Goal: Feedback & Contribution: Leave review/rating

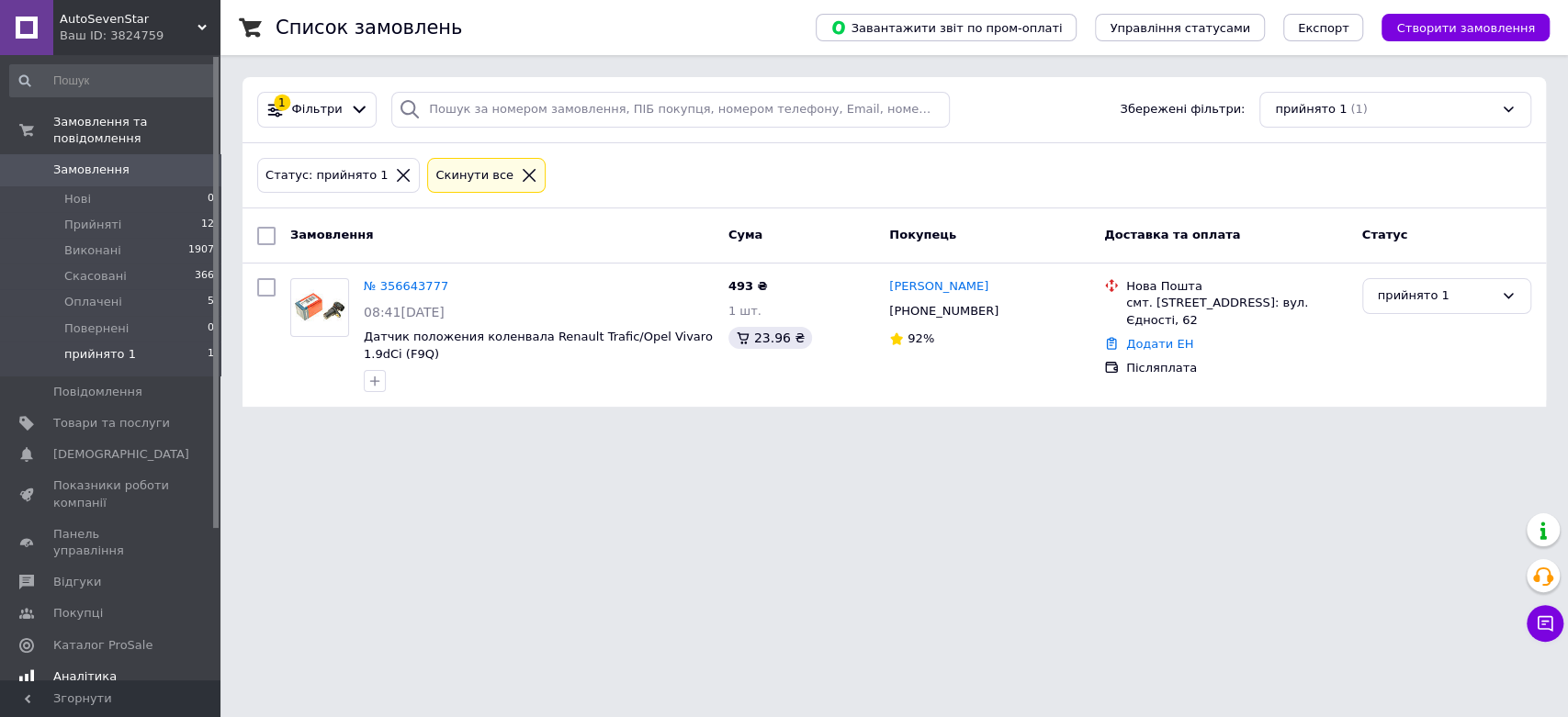
click at [67, 669] on span "Аналітика" at bounding box center [85, 676] width 64 height 16
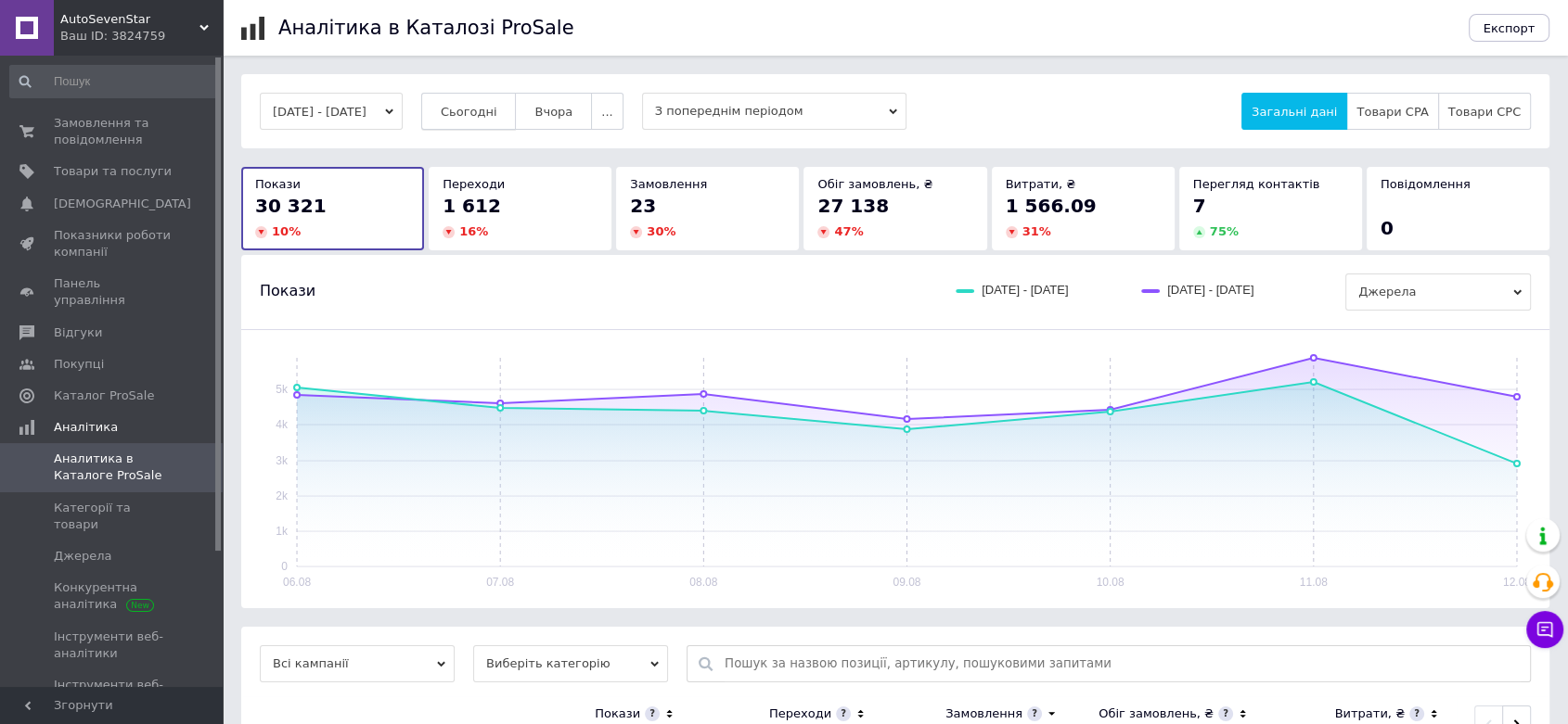
click at [498, 109] on span "Сьогодні" at bounding box center [469, 111] width 57 height 13
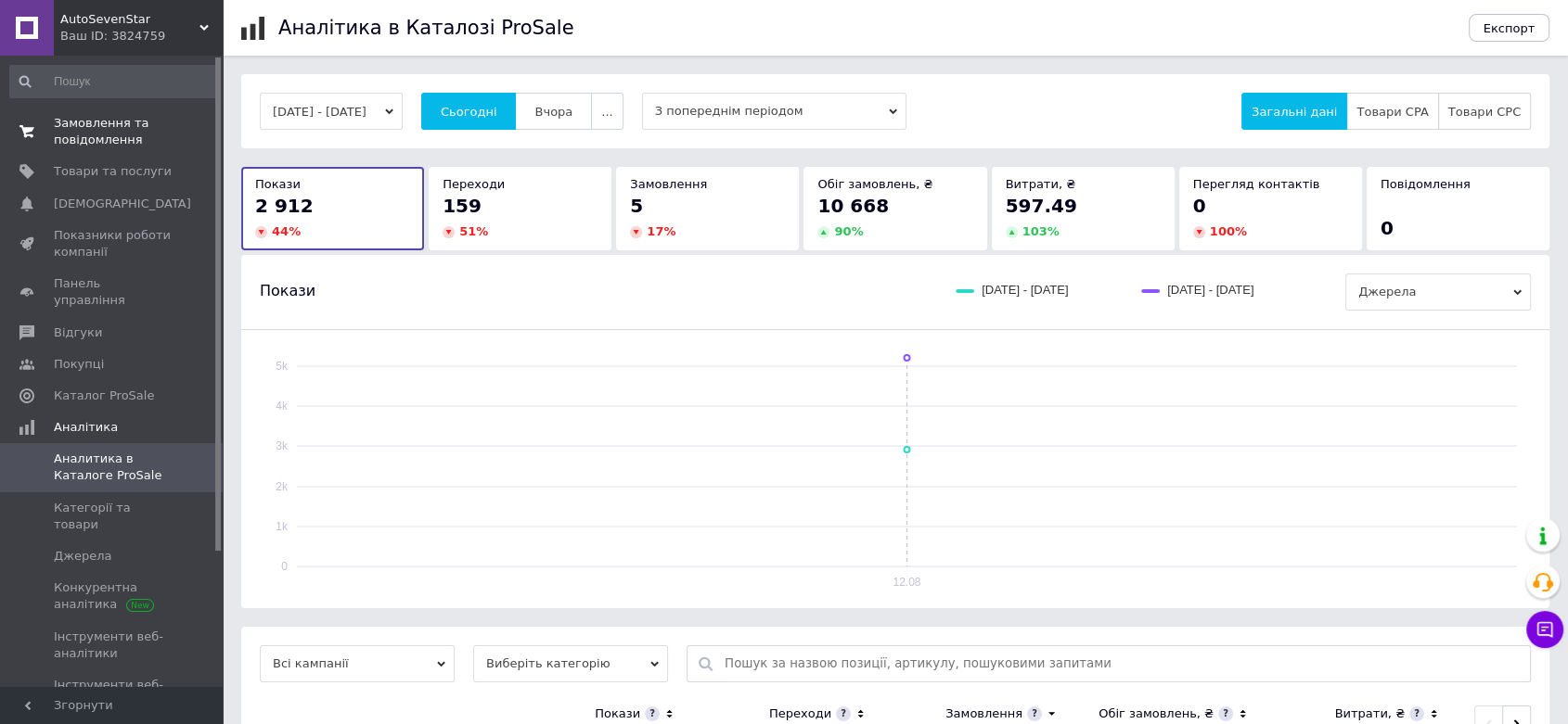
click at [107, 133] on span "Замовлення та повідомлення" at bounding box center [112, 132] width 118 height 34
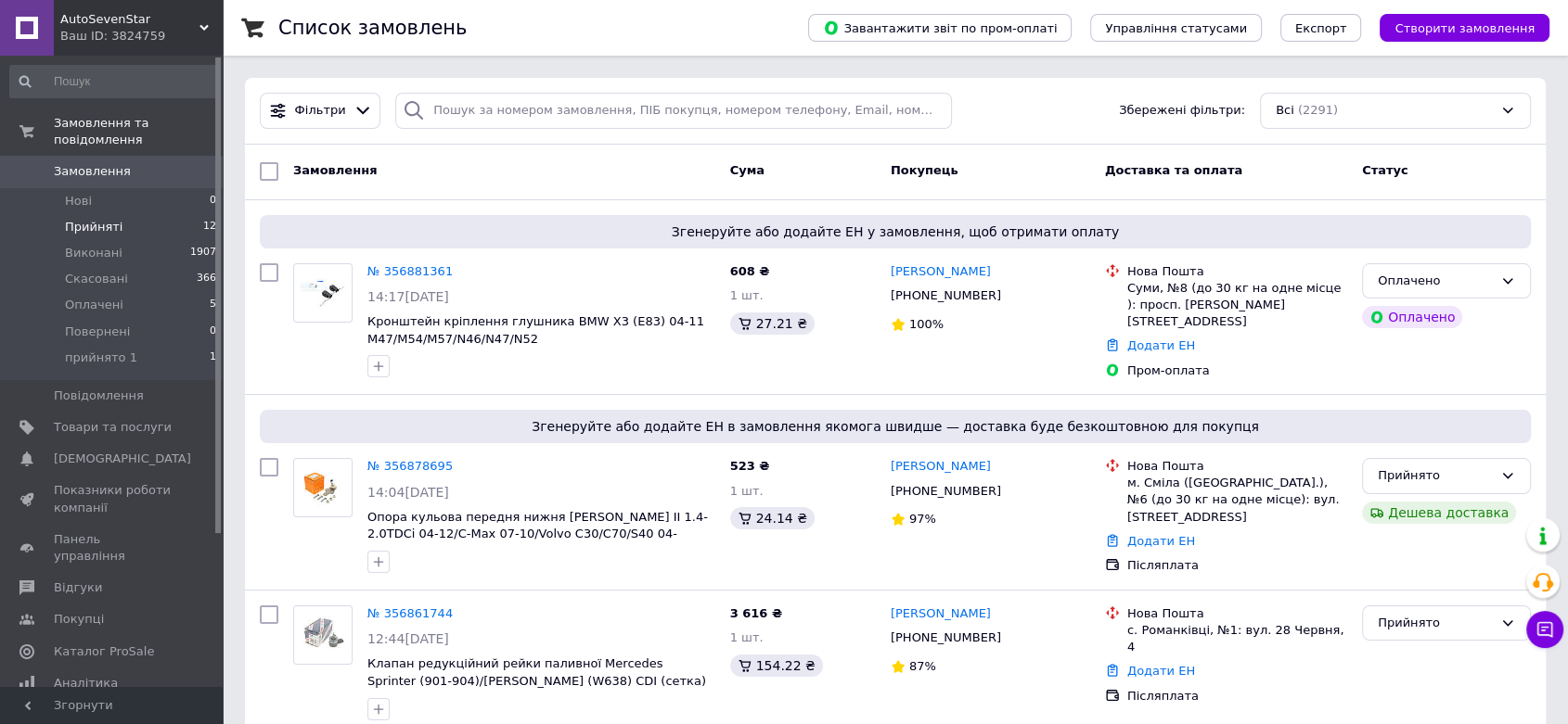
click at [95, 219] on span "Прийняті" at bounding box center [94, 227] width 58 height 16
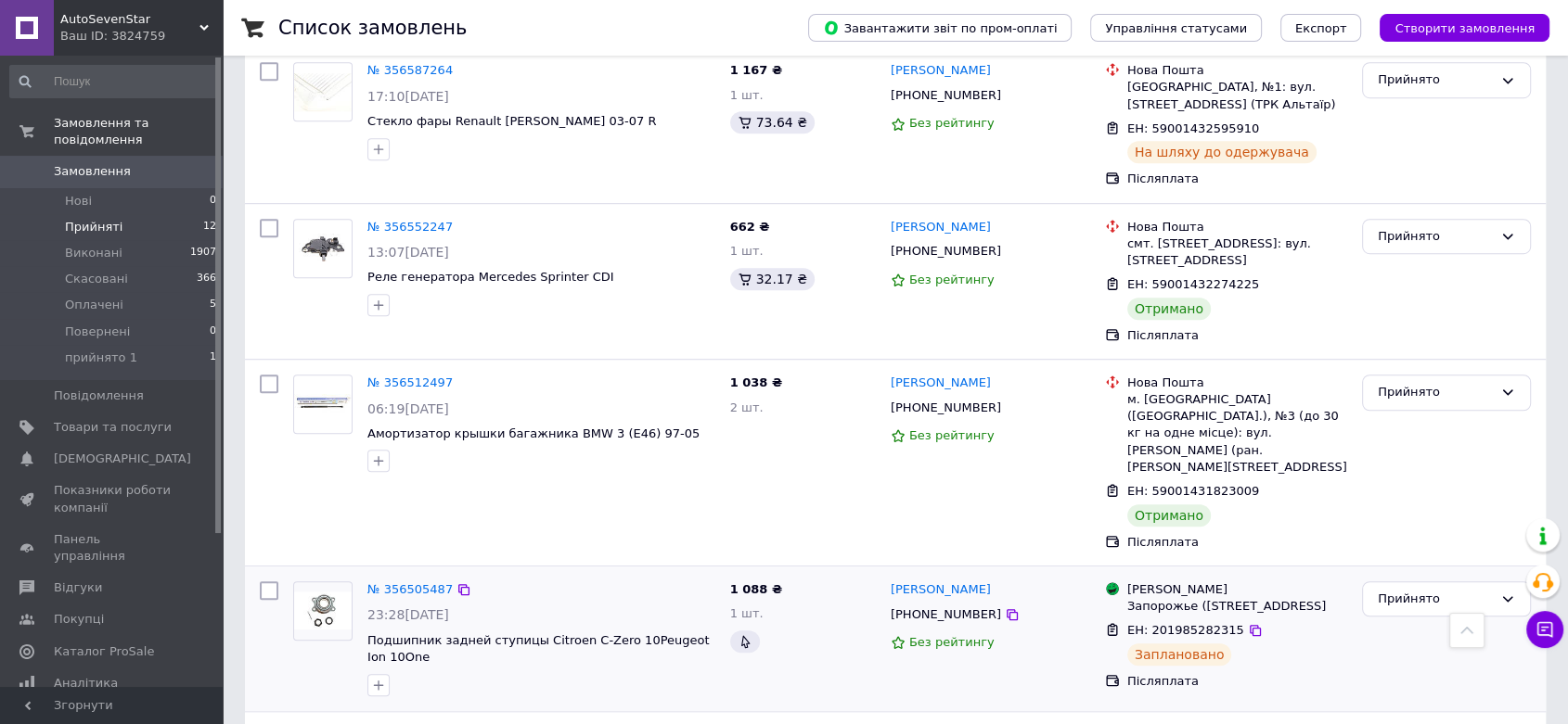
scroll to position [1223, 0]
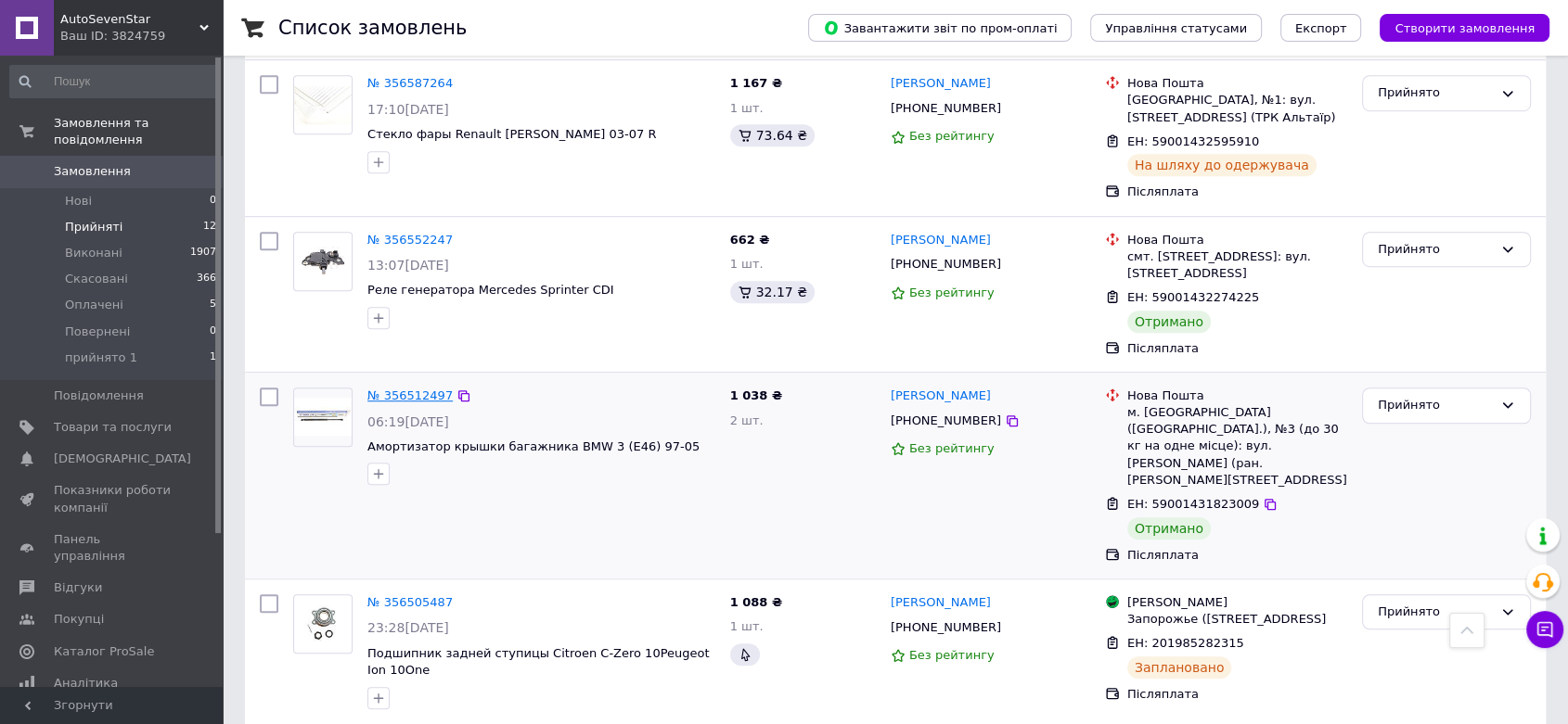
click at [407, 389] on link "№ 356512497" at bounding box center [409, 396] width 86 height 13
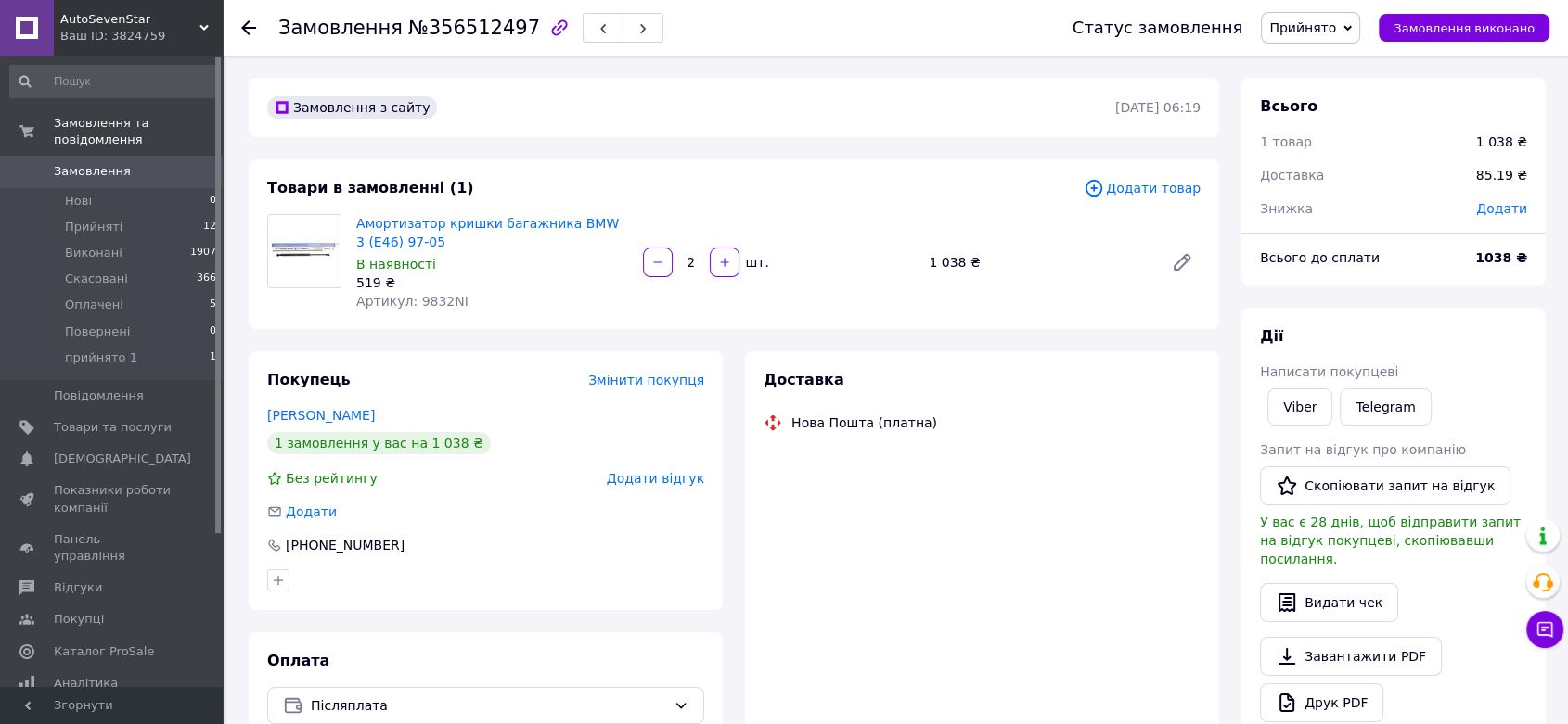
click at [683, 474] on span "Додати відгук" at bounding box center [655, 478] width 97 height 14
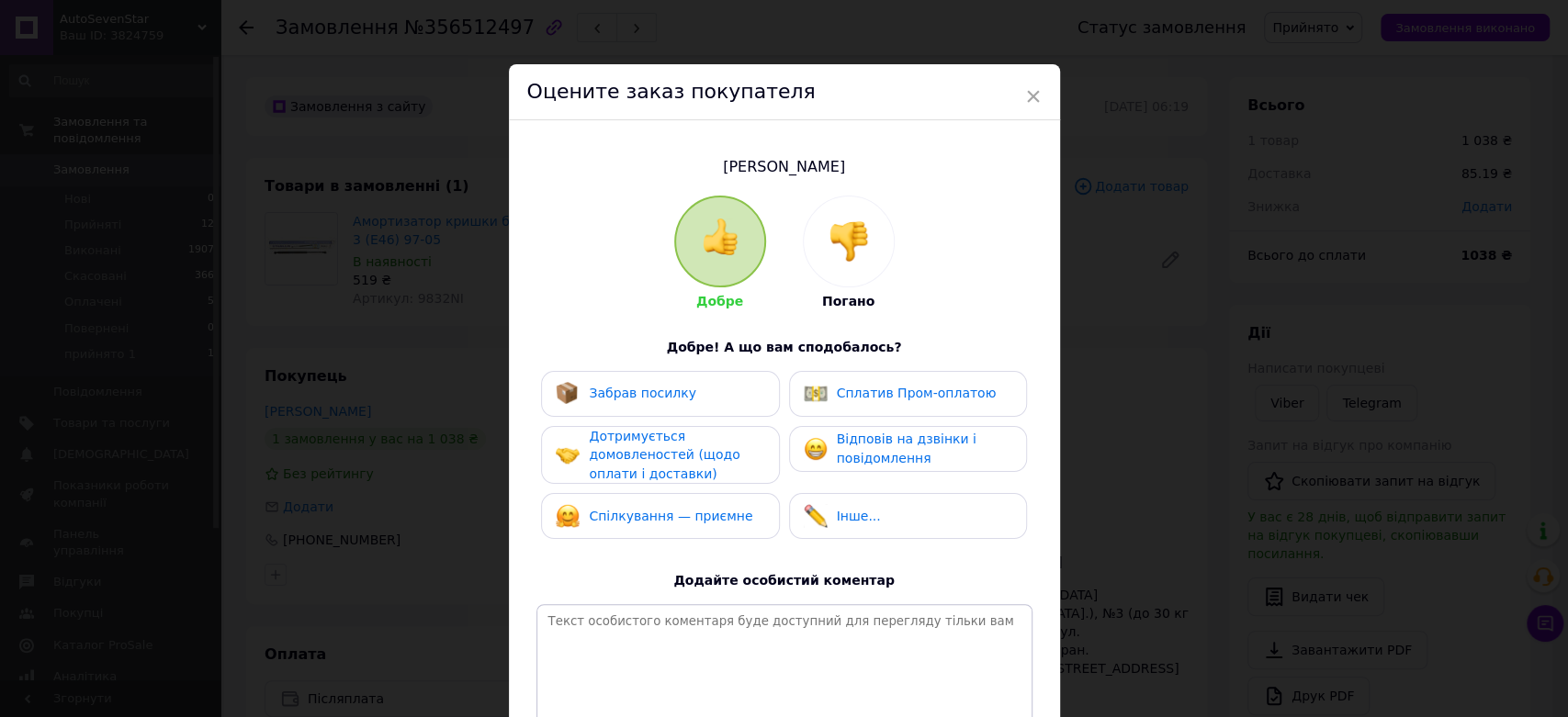
click at [669, 411] on div "Забрав посилку" at bounding box center [660, 394] width 238 height 46
click at [676, 437] on div "Дотримується домовленостей (щодо оплати і доставки)" at bounding box center [676, 455] width 174 height 57
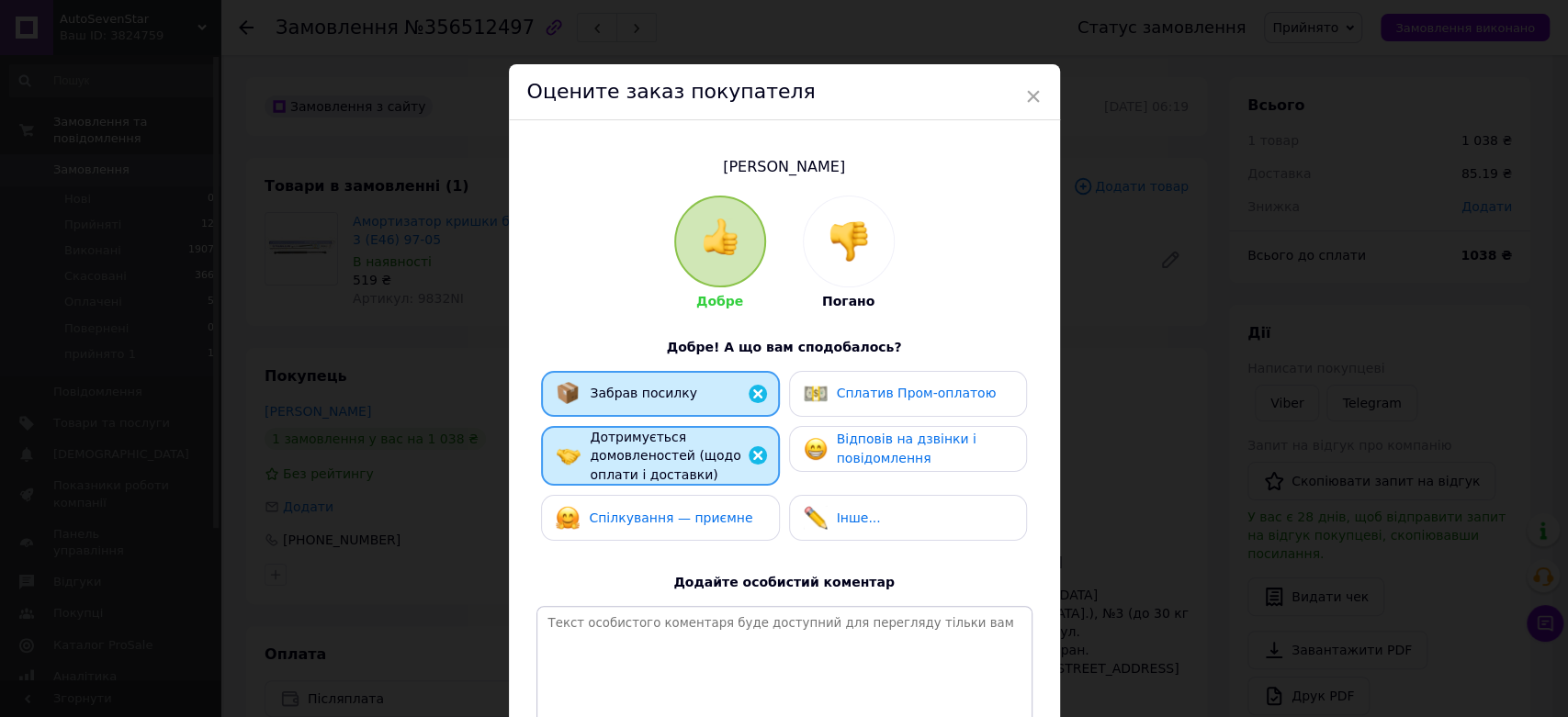
click at [820, 441] on img at bounding box center [815, 449] width 24 height 24
drag, startPoint x: 831, startPoint y: 507, endPoint x: 800, endPoint y: 509, distance: 31.1
click at [831, 509] on div "Інше..." at bounding box center [842, 517] width 77 height 24
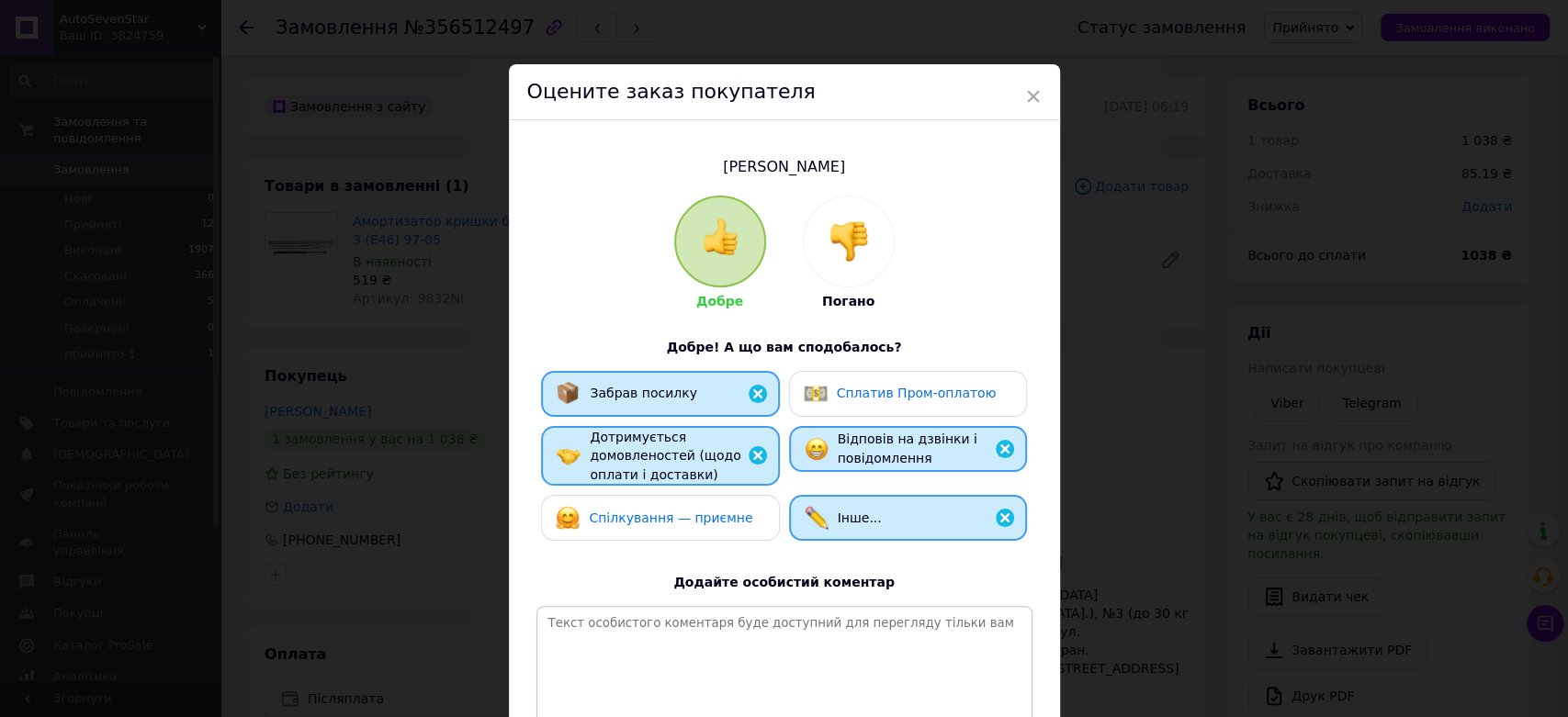
click at [745, 509] on div "Спілкування — приємне" at bounding box center [659, 517] width 208 height 24
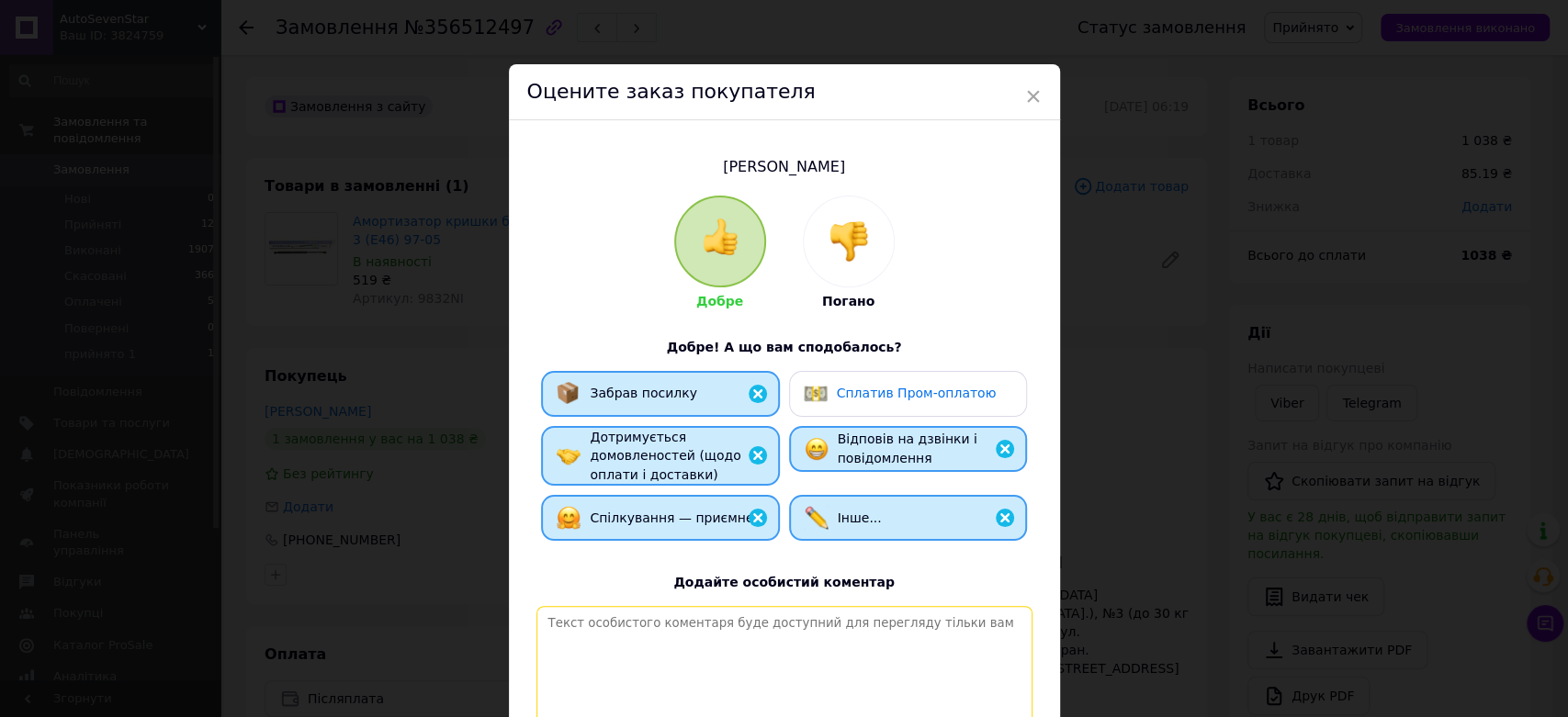
click at [696, 615] on textarea at bounding box center [784, 670] width 496 height 130
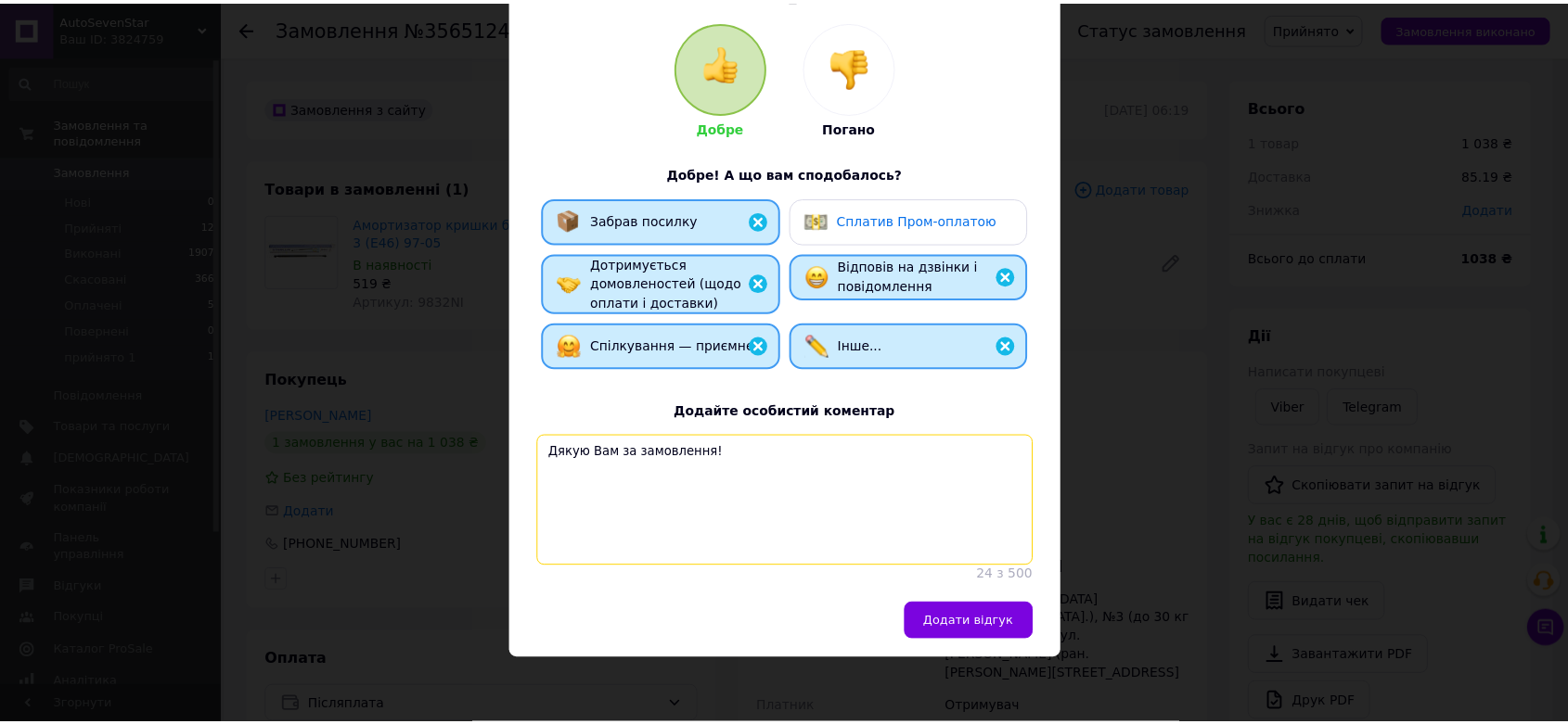
scroll to position [193, 0]
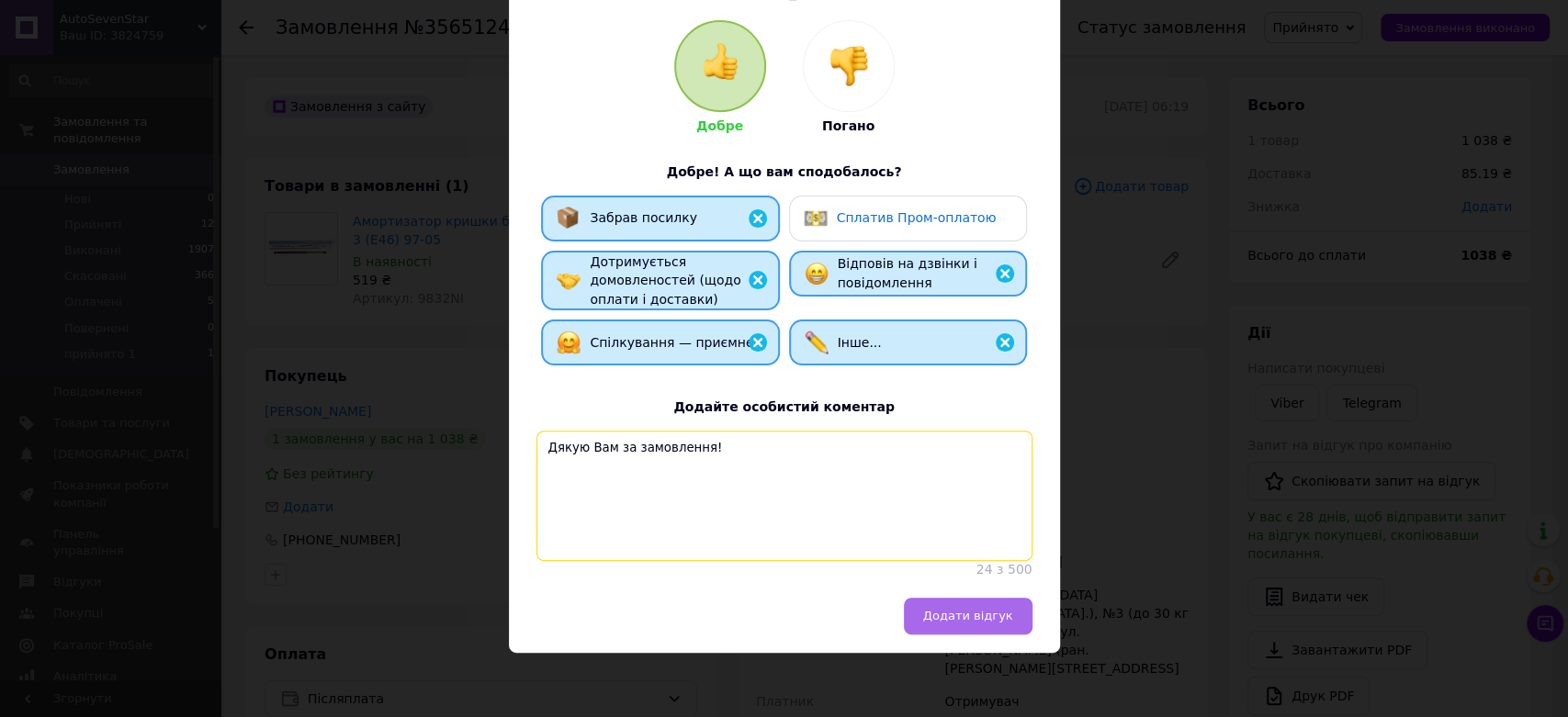
type textarea "Дякую Вам за замовлення!"
click at [967, 609] on span "Додати відгук" at bounding box center [968, 615] width 90 height 13
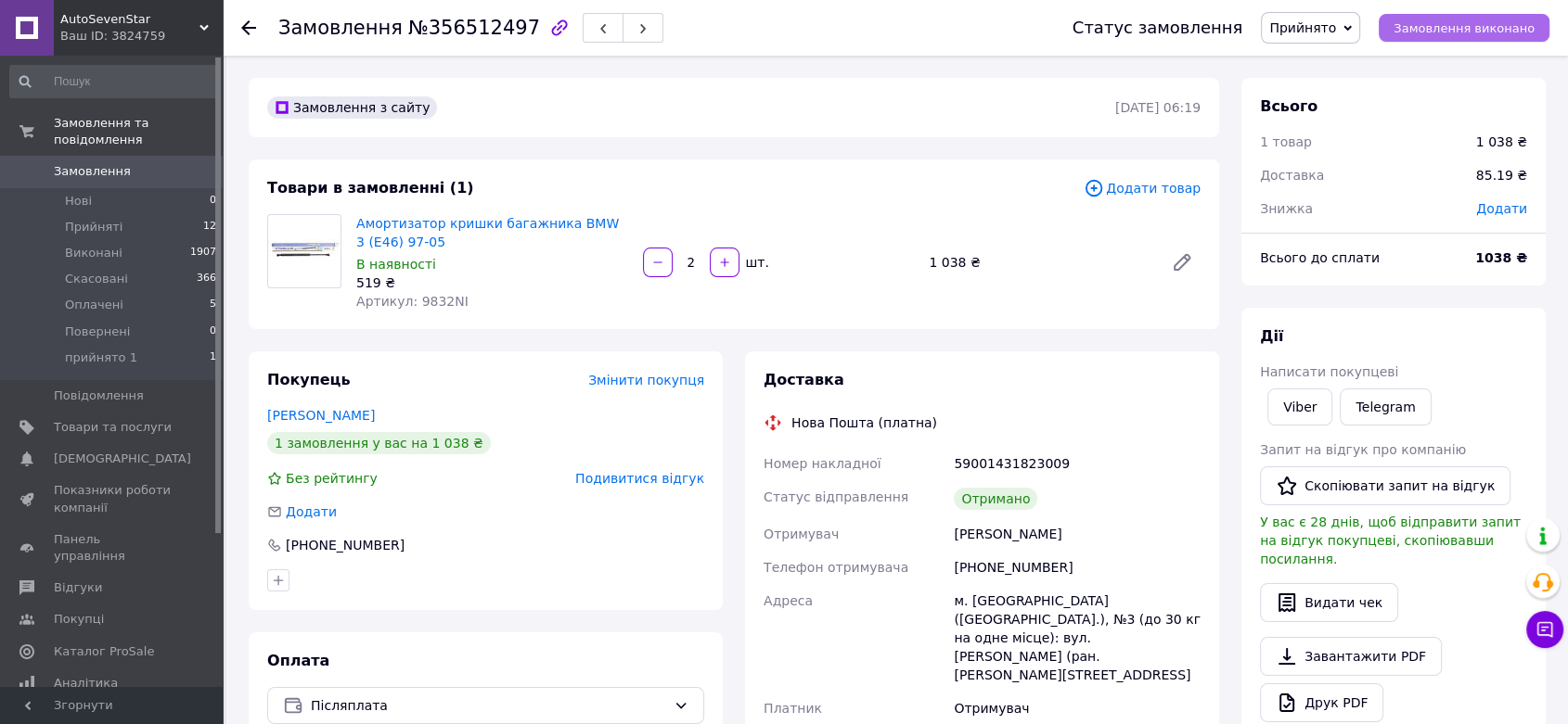
click at [1479, 27] on span "Замовлення виконано" at bounding box center [1463, 28] width 141 height 13
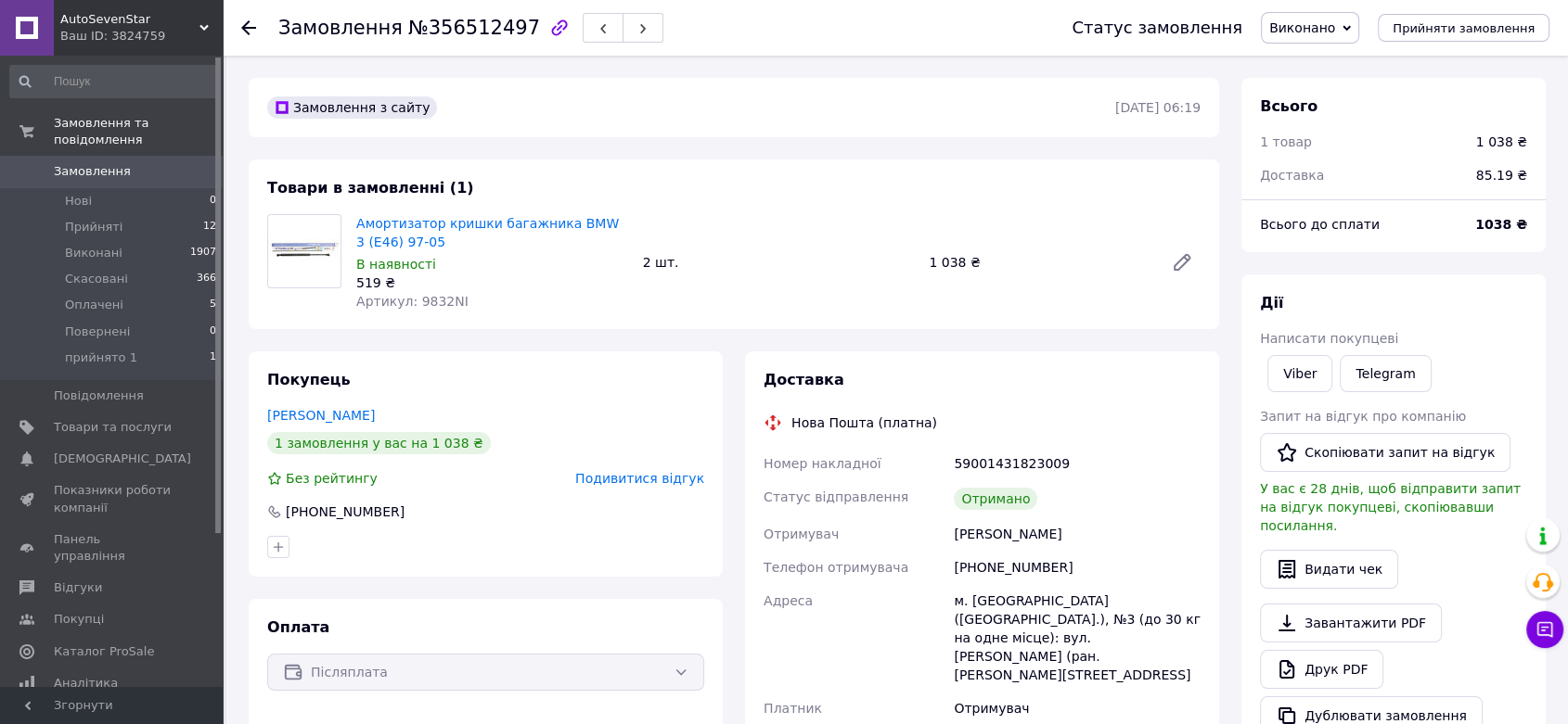
click at [245, 24] on use at bounding box center [248, 27] width 14 height 14
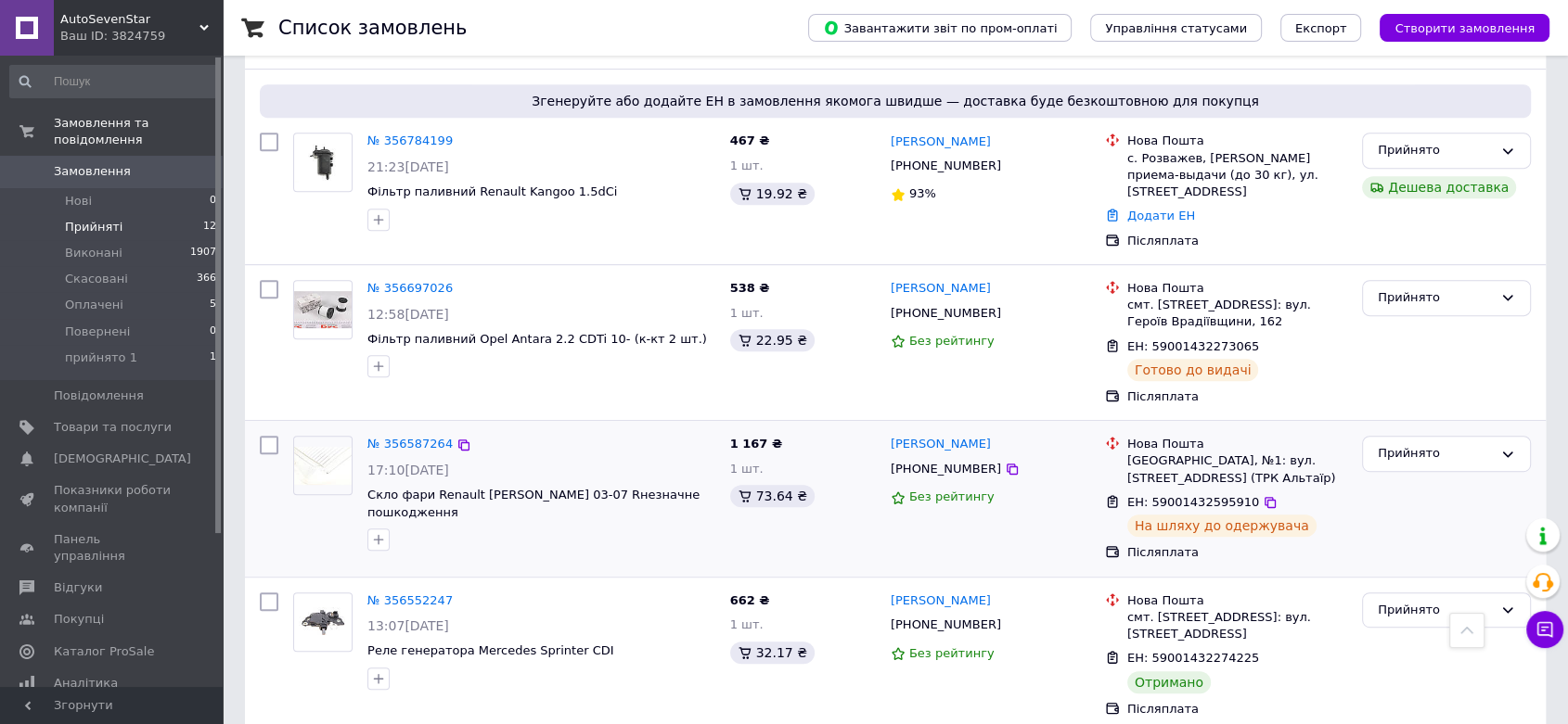
scroll to position [1133, 0]
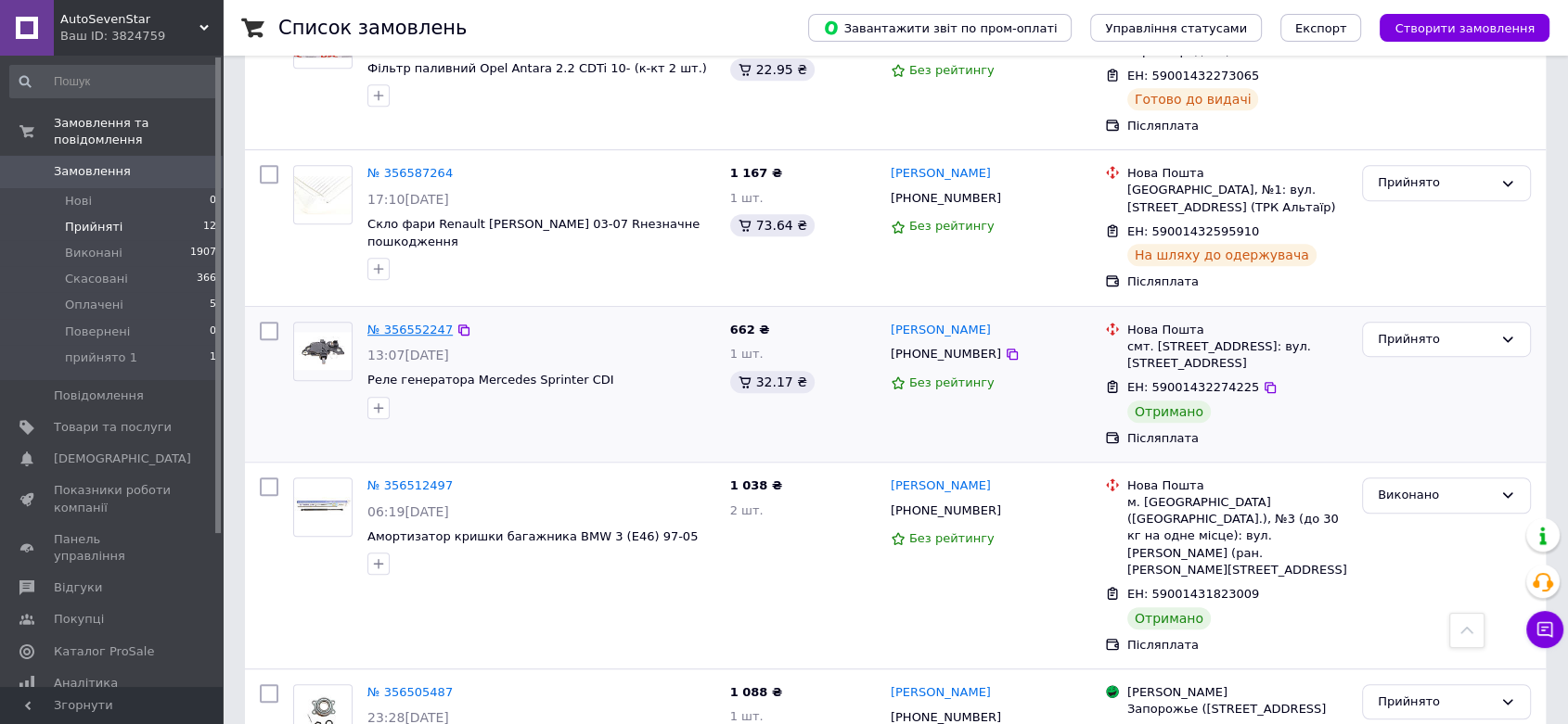
click at [386, 323] on link "№ 356552247" at bounding box center [409, 329] width 86 height 13
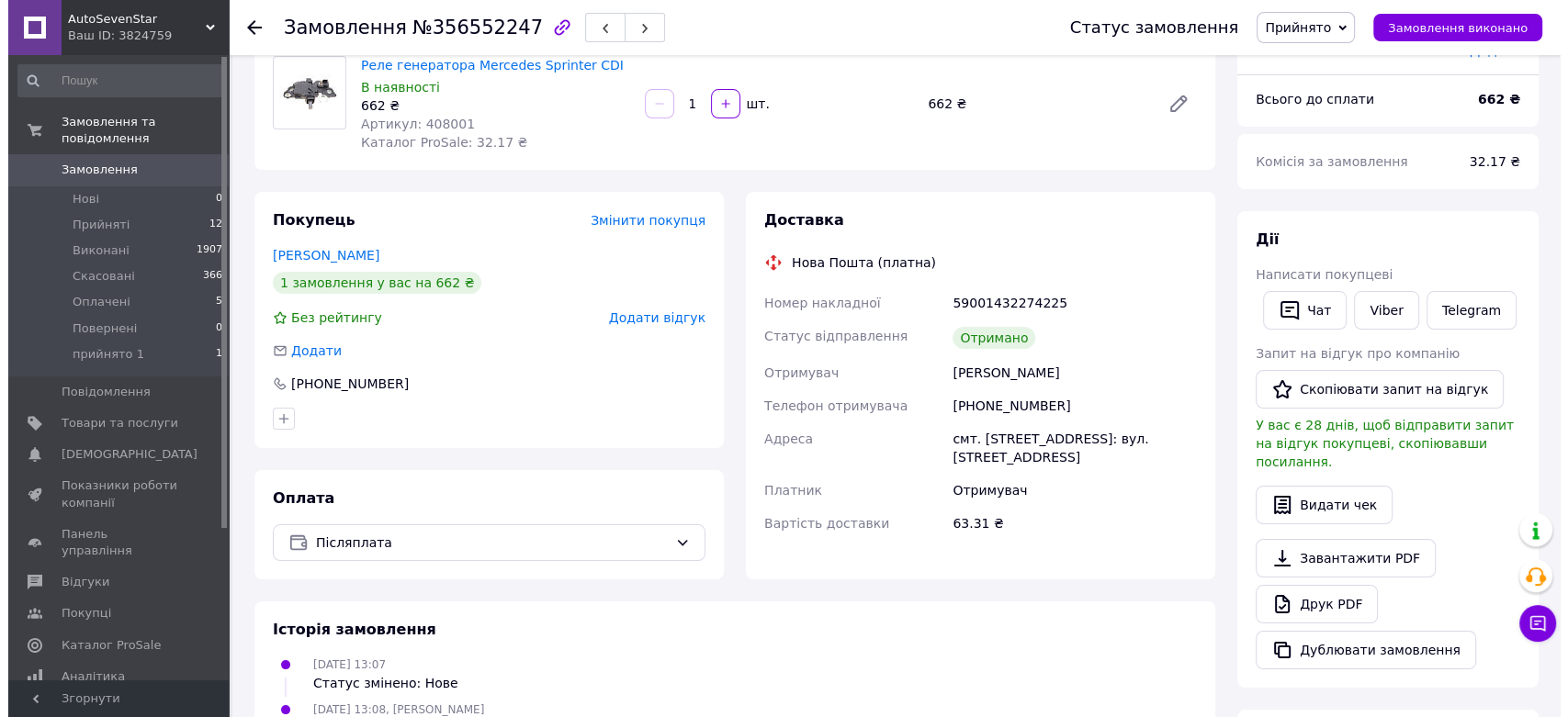
scroll to position [146, 0]
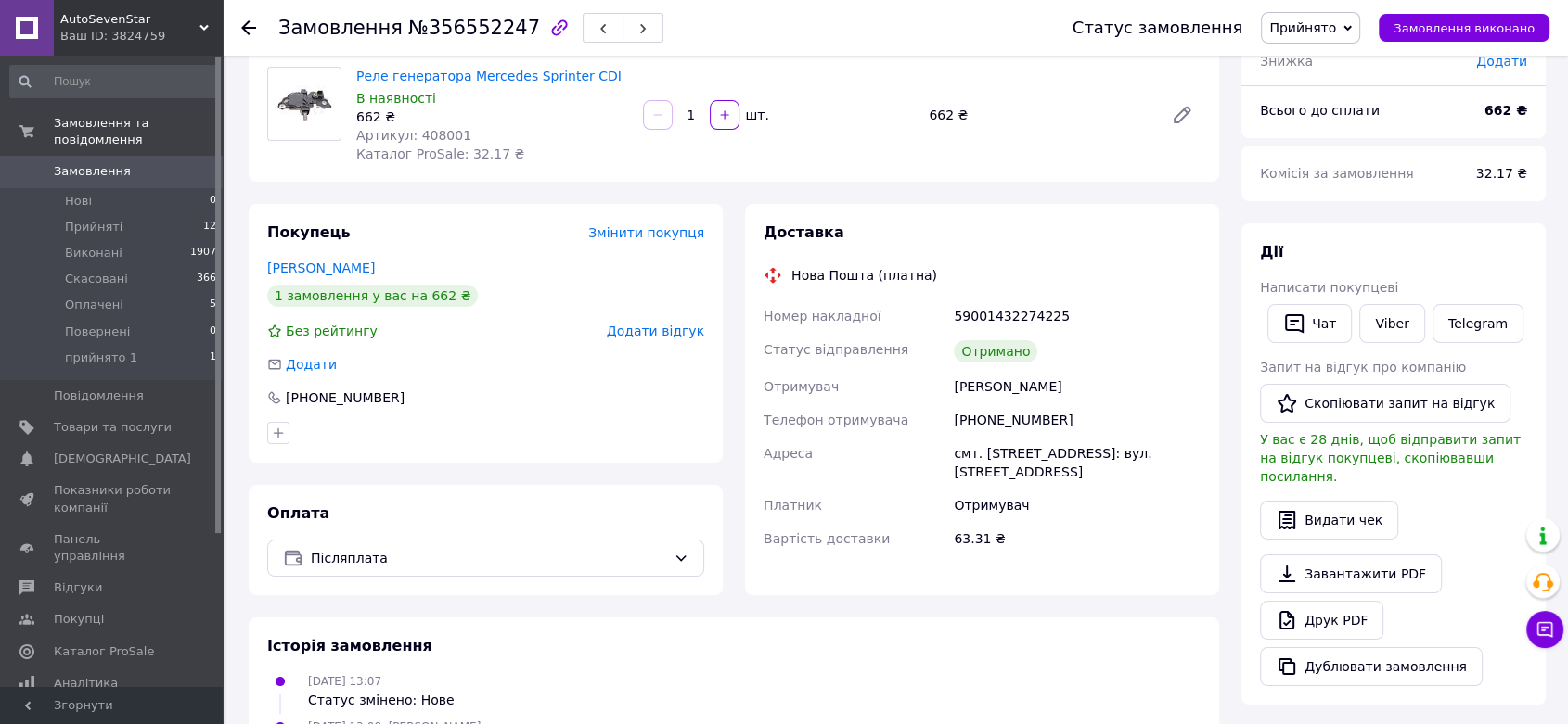
click at [667, 330] on span "Додати відгук" at bounding box center [655, 330] width 97 height 14
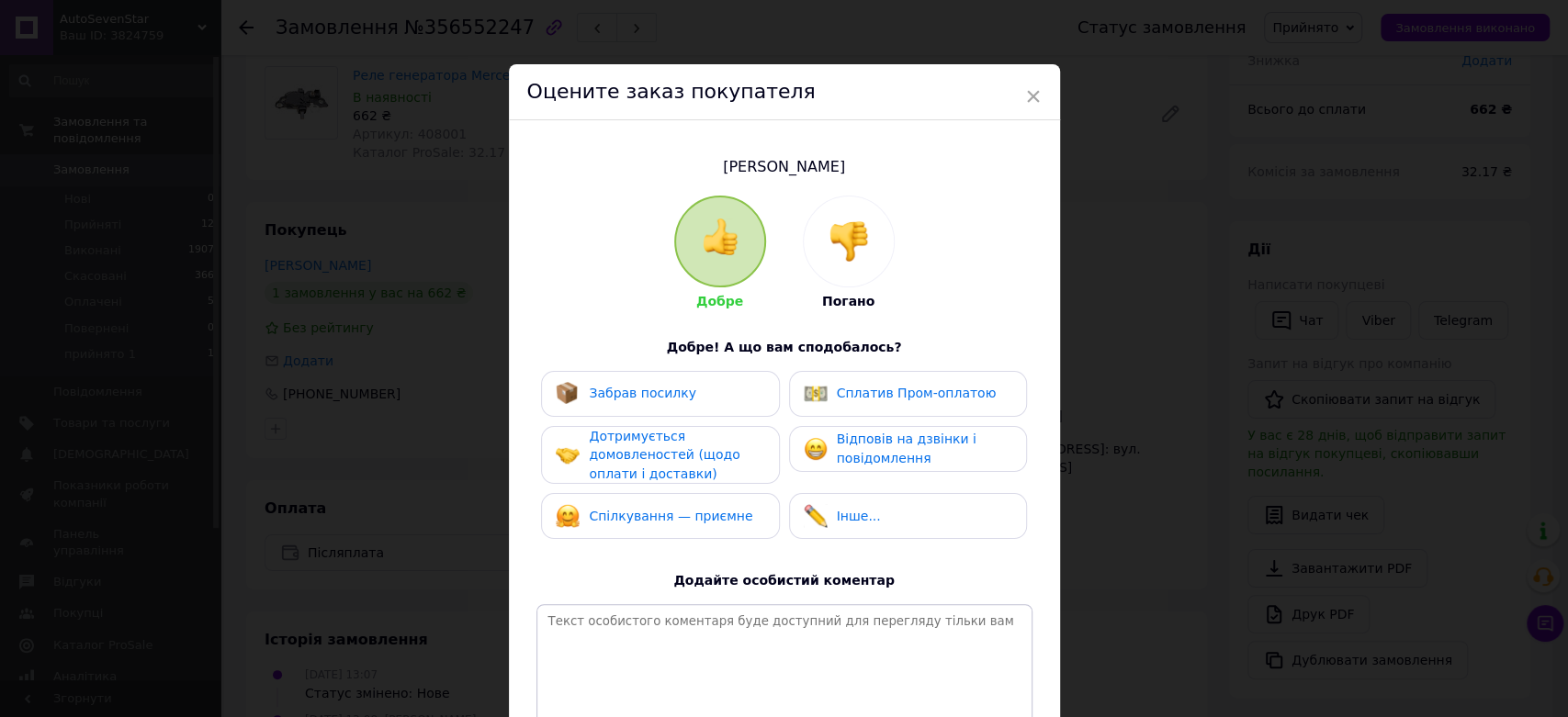
click at [662, 386] on span "Забрав посилку" at bounding box center [642, 393] width 108 height 14
click at [671, 440] on div "Дотримується домовленостей (щодо оплати і доставки)" at bounding box center [676, 455] width 174 height 57
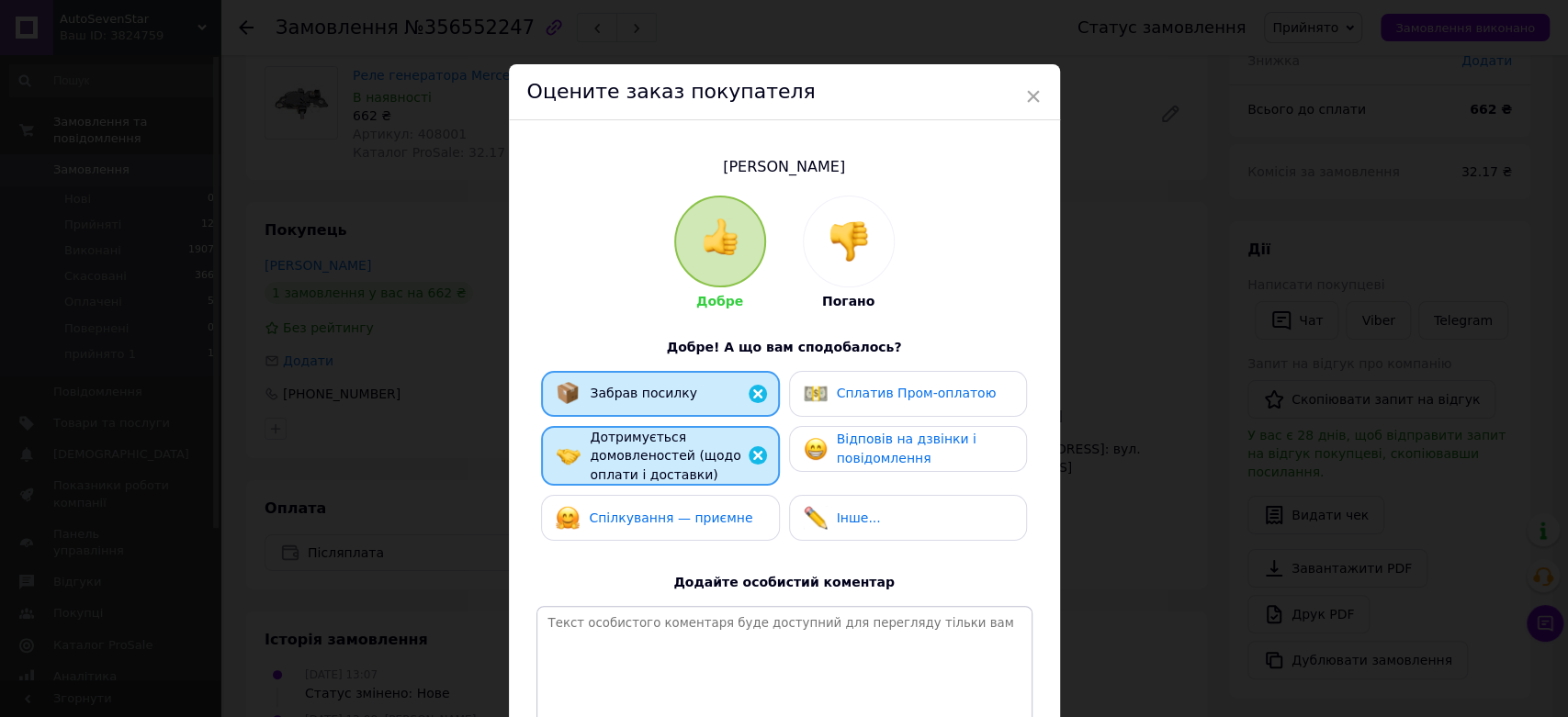
click at [819, 455] on img at bounding box center [815, 449] width 24 height 24
drag, startPoint x: 831, startPoint y: 506, endPoint x: 816, endPoint y: 506, distance: 15.0
click at [830, 507] on div "Інше..." at bounding box center [842, 517] width 77 height 24
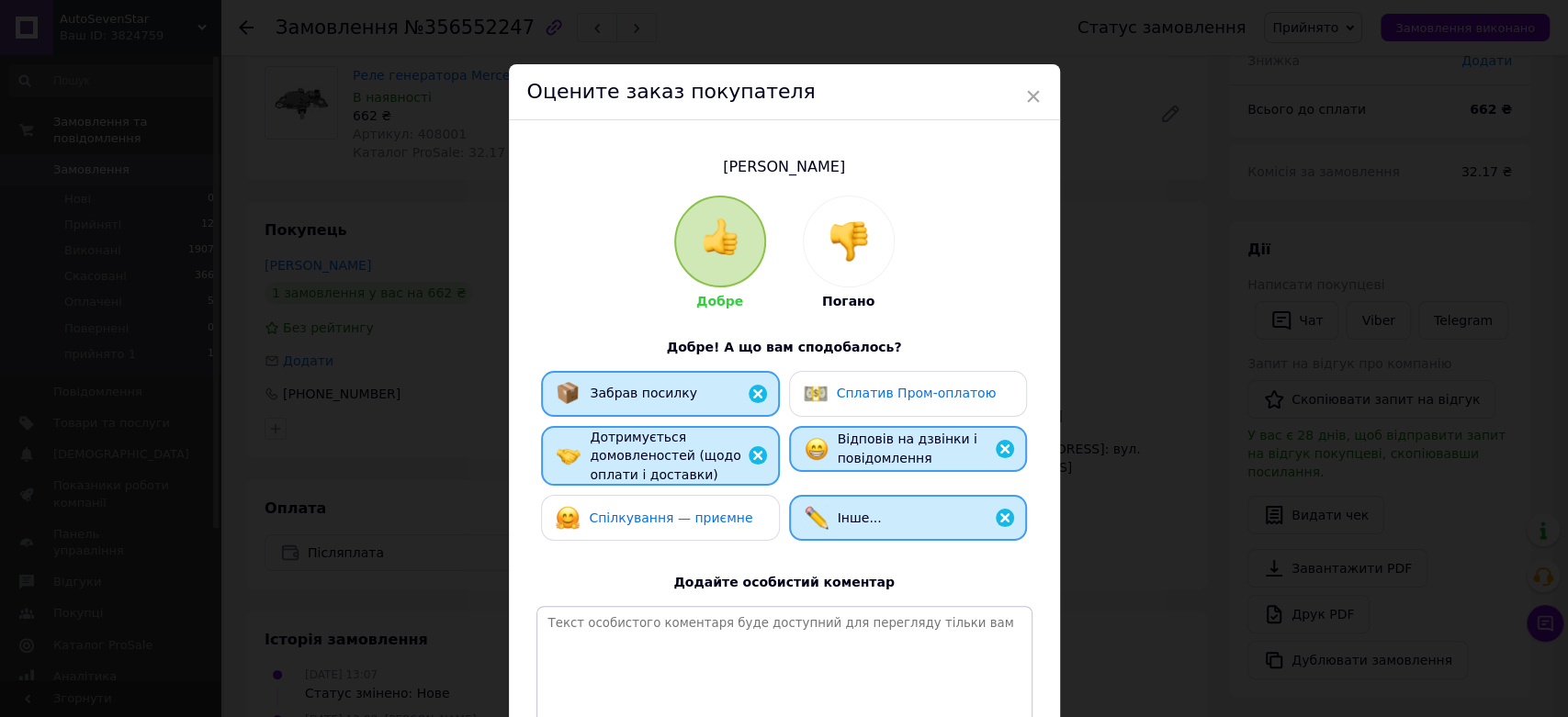
click at [730, 511] on span "Спілкування — приємне" at bounding box center [671, 517] width 164 height 14
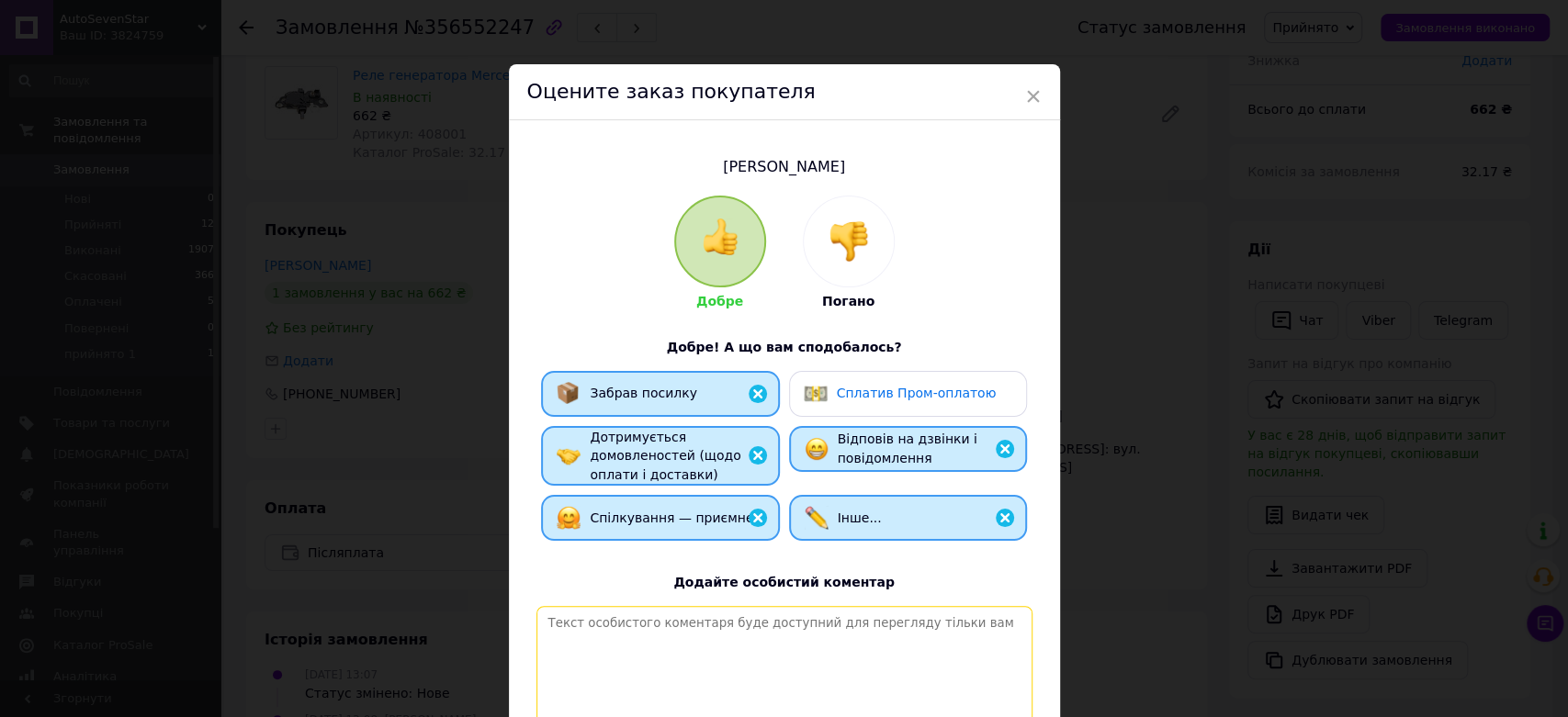
click at [687, 630] on textarea at bounding box center [784, 670] width 496 height 130
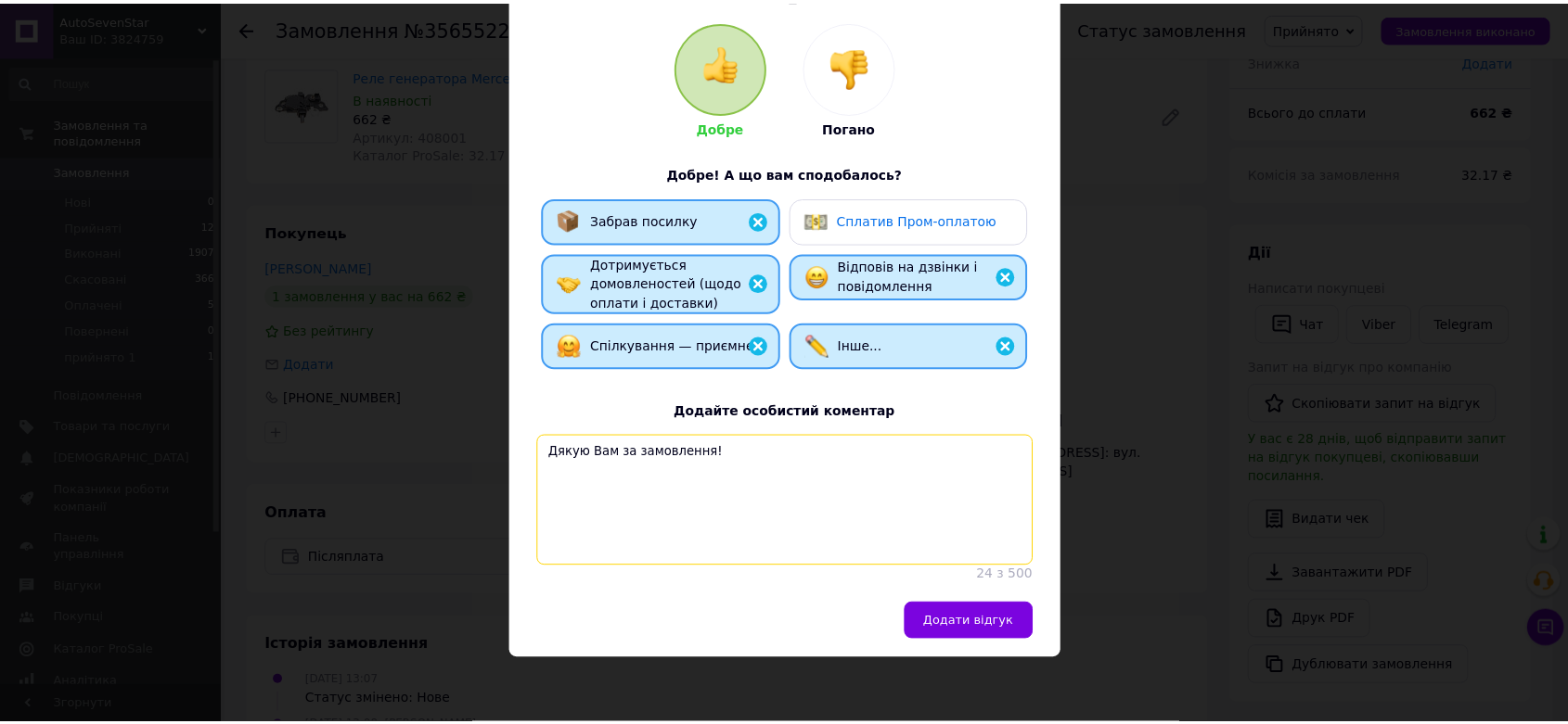
scroll to position [193, 0]
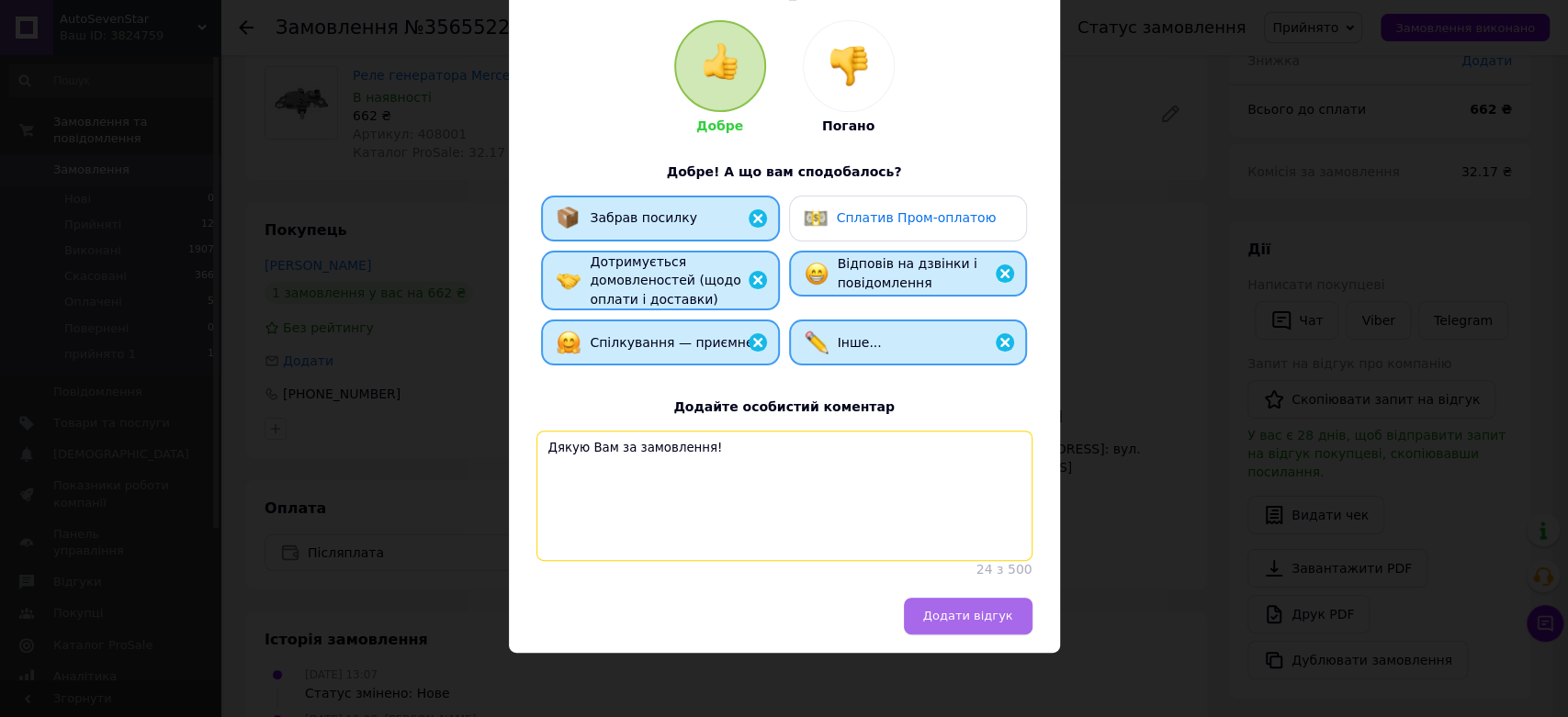
type textarea "Дякую Вам за замовлення!"
click at [945, 614] on span "Додати відгук" at bounding box center [968, 615] width 90 height 13
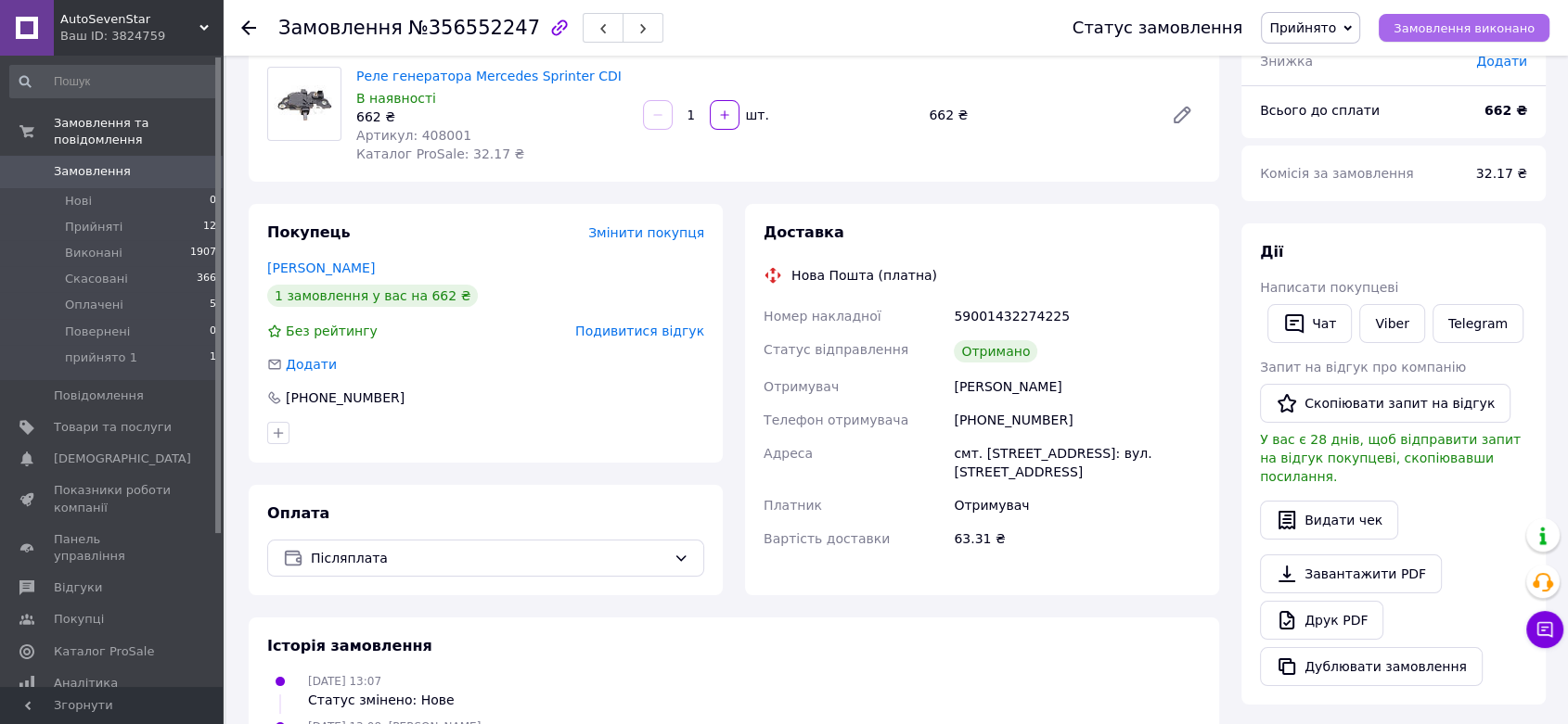
click at [1484, 26] on span "Замовлення виконано" at bounding box center [1463, 28] width 141 height 13
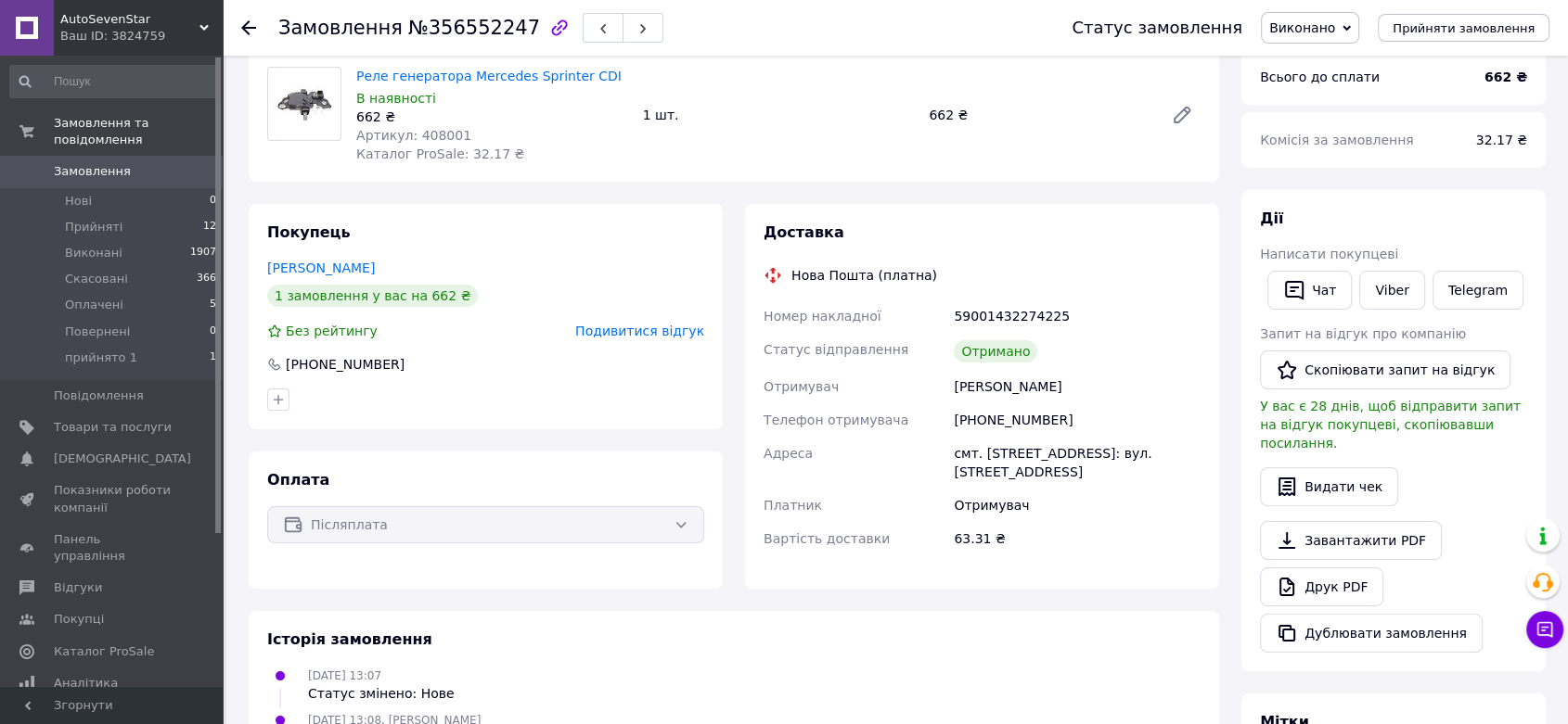
click at [245, 24] on use at bounding box center [248, 27] width 14 height 14
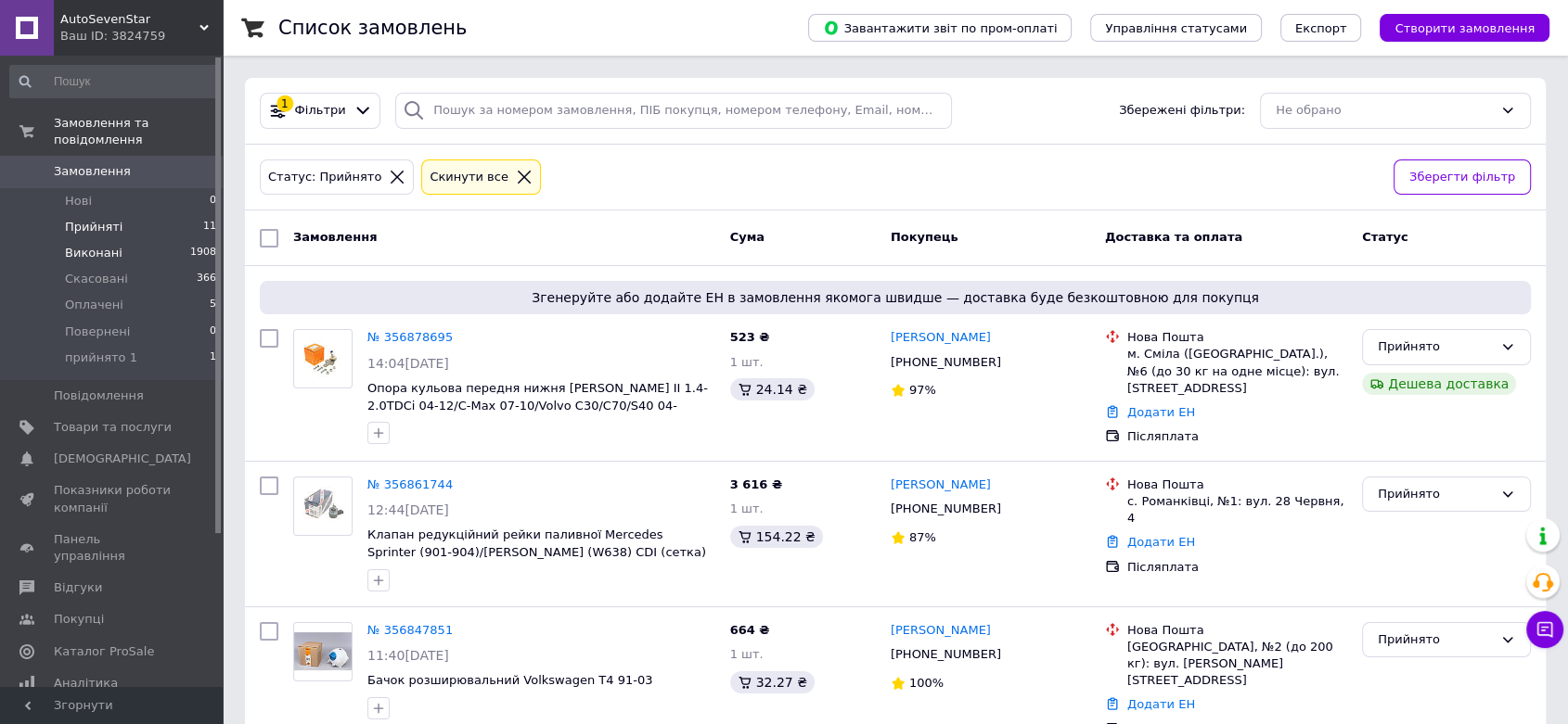
click at [94, 245] on span "Виконані" at bounding box center [94, 253] width 58 height 16
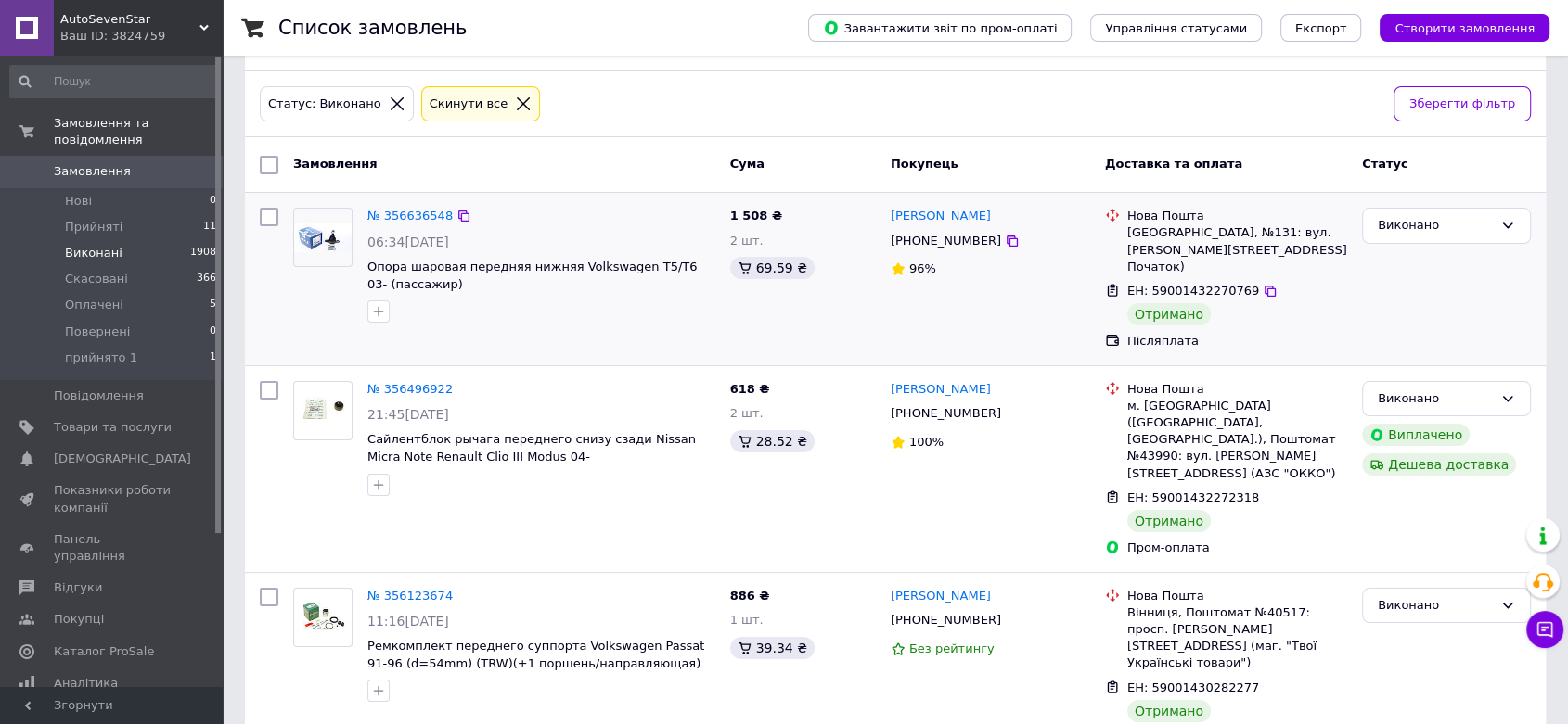
scroll to position [103, 0]
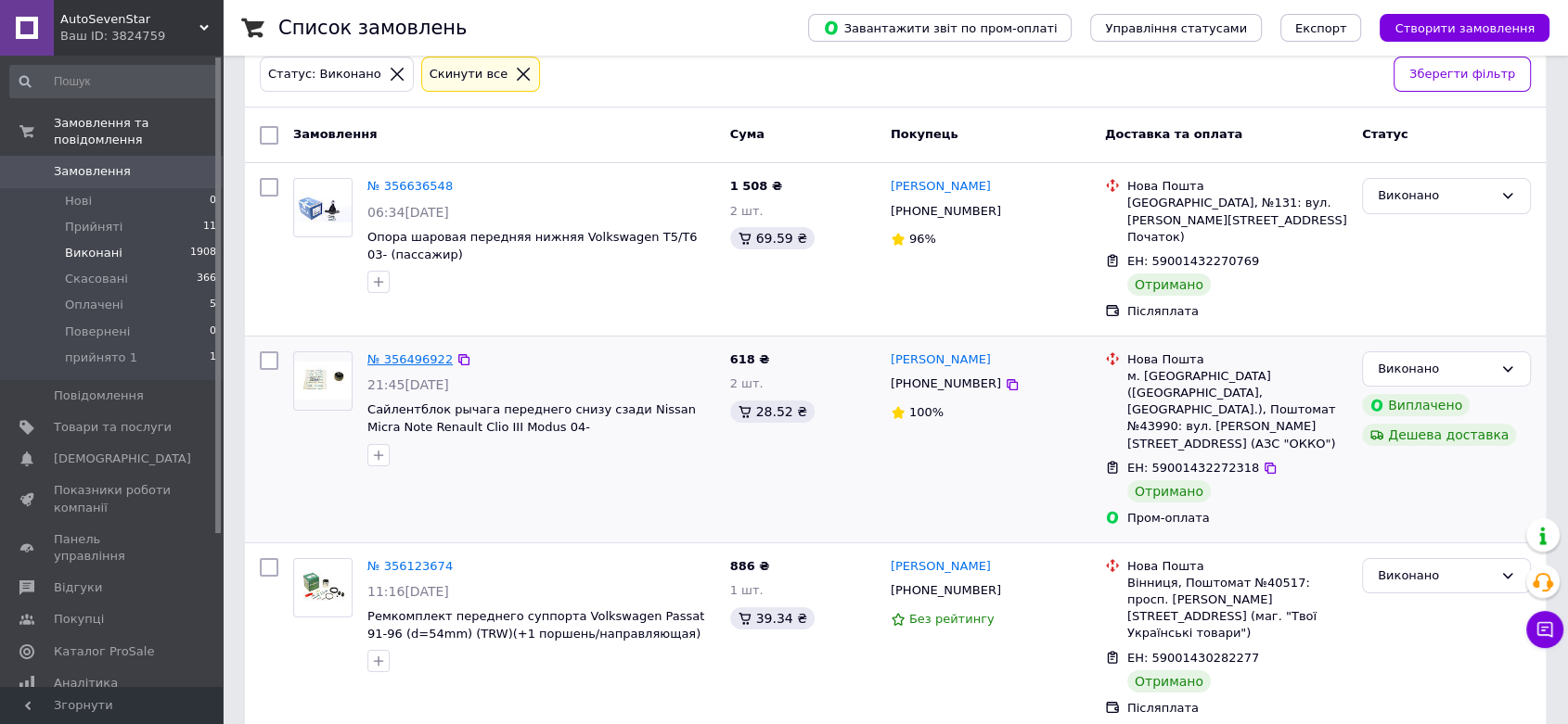
click at [401, 352] on link "№ 356496922" at bounding box center [409, 359] width 86 height 13
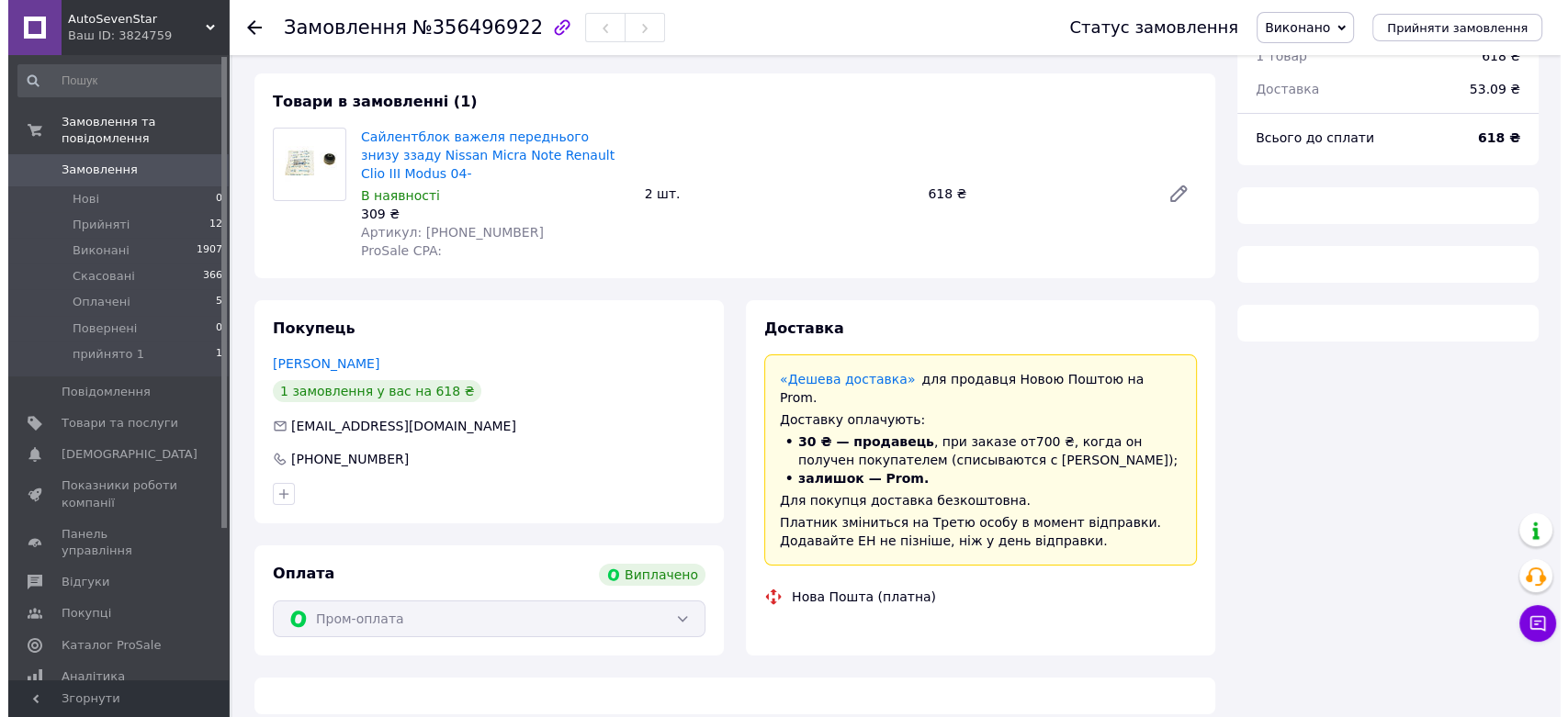
scroll to position [102, 0]
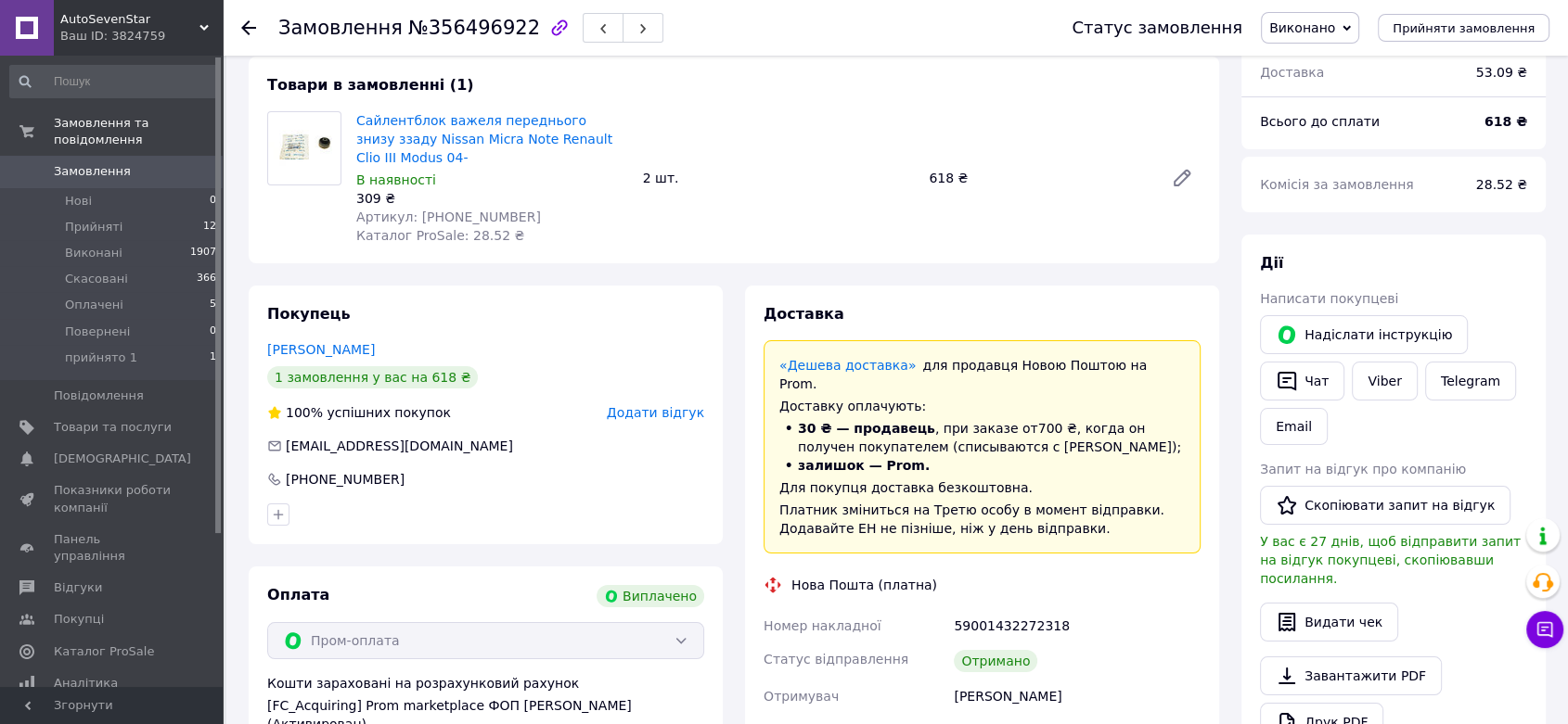
click at [674, 405] on span "Додати відгук" at bounding box center [655, 412] width 97 height 14
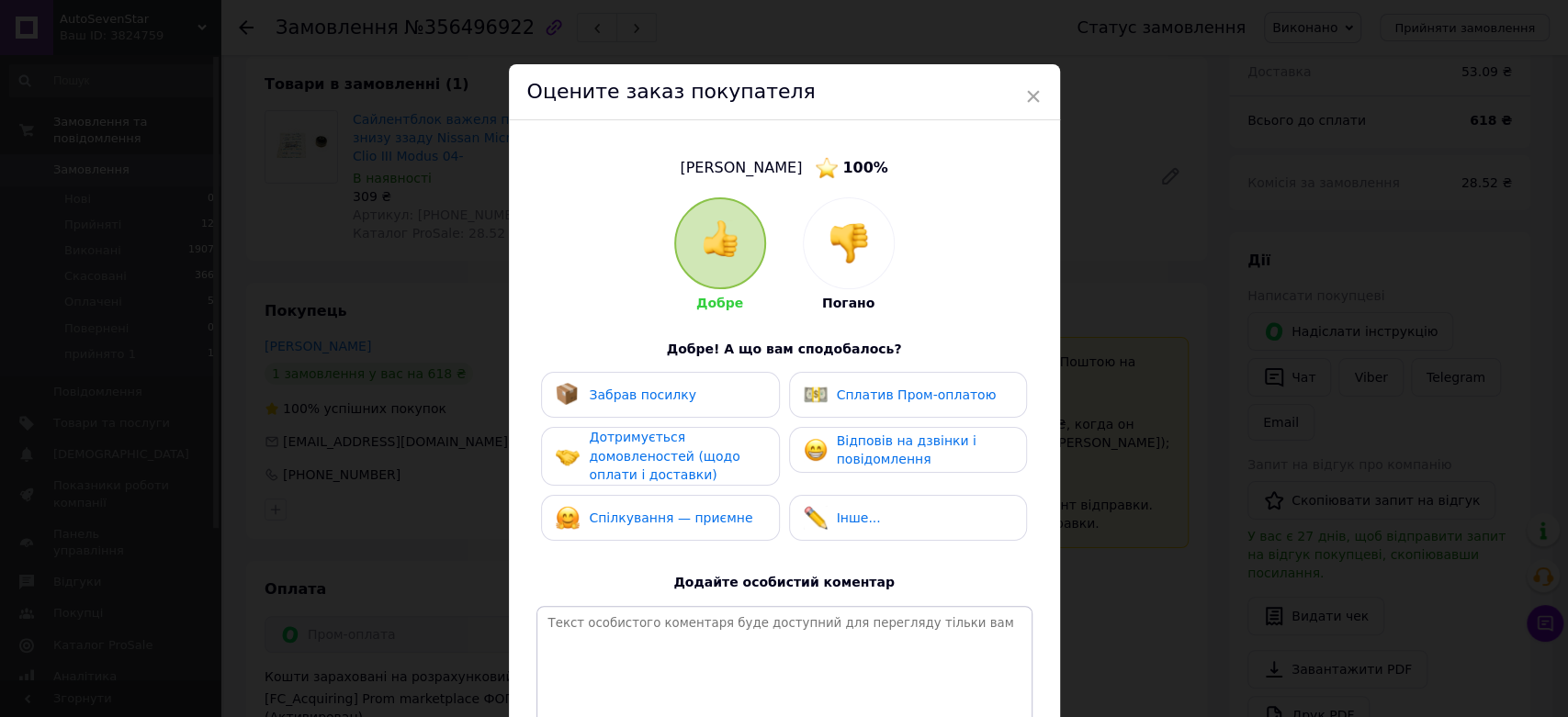
click at [662, 404] on div "Забрав посилку" at bounding box center [626, 395] width 141 height 24
click at [811, 397] on img at bounding box center [815, 395] width 24 height 24
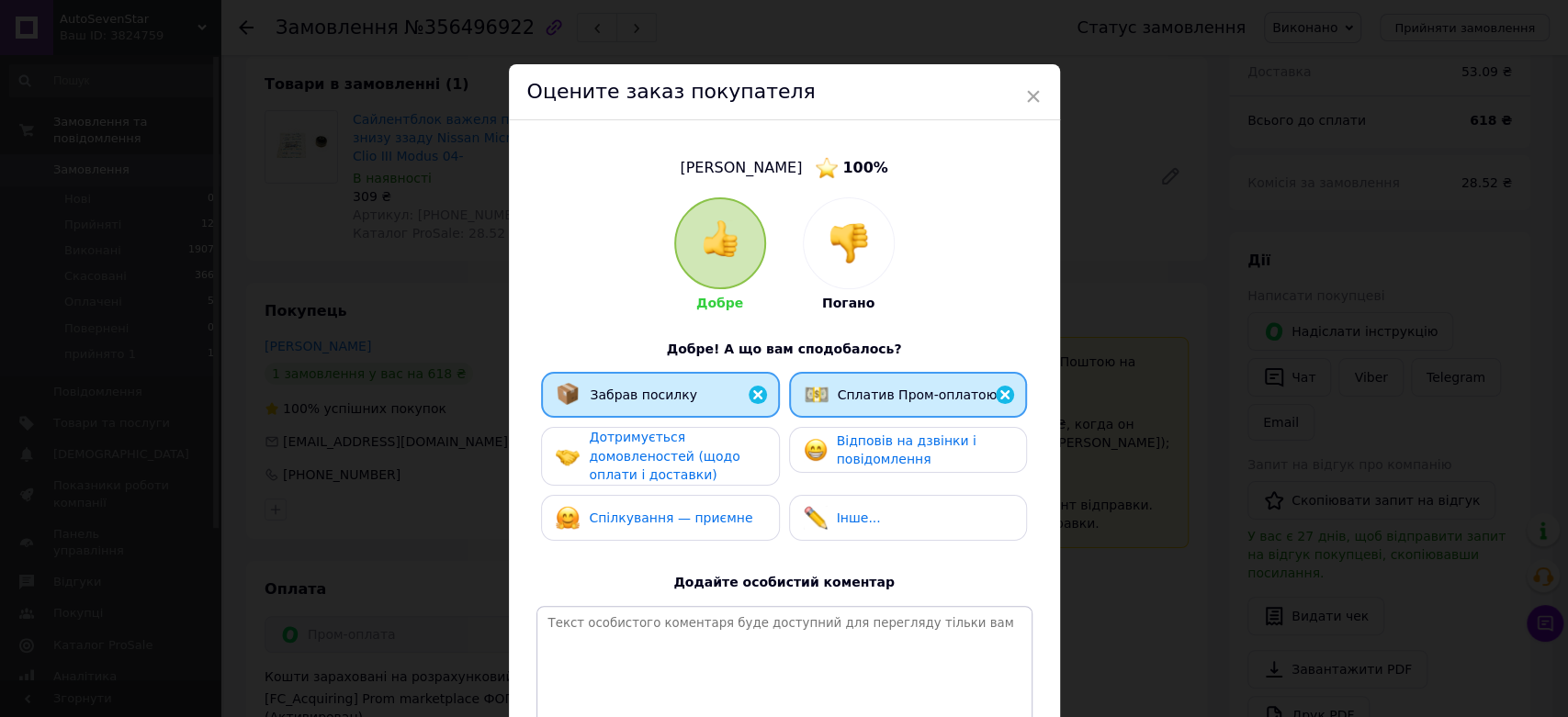
drag, startPoint x: 833, startPoint y: 452, endPoint x: 734, endPoint y: 454, distance: 99.0
click at [837, 454] on span "Відповів на дзвінки і повідомлення" at bounding box center [907, 451] width 140 height 34
click at [718, 454] on div "Дотримується домовленостей (щодо оплати і доставки)" at bounding box center [676, 456] width 174 height 57
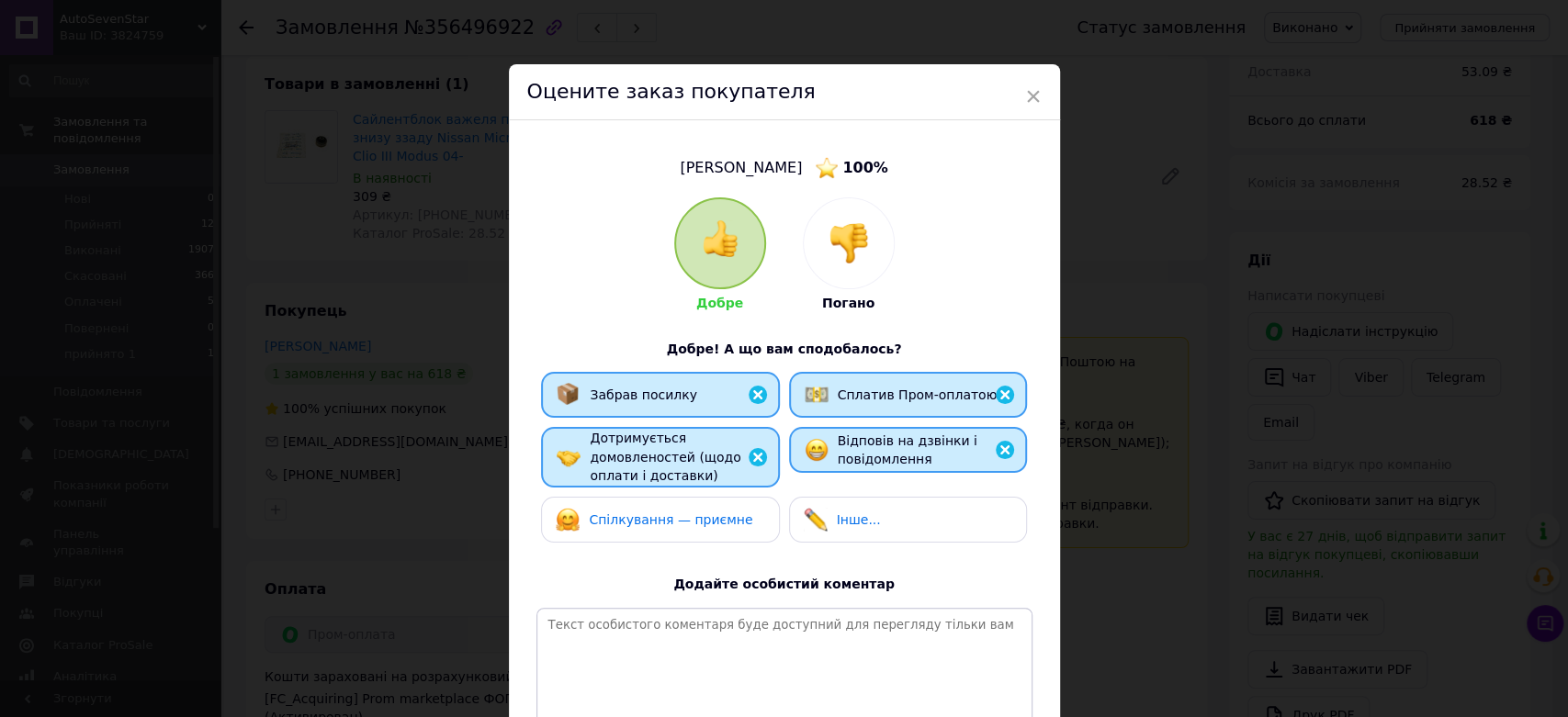
drag, startPoint x: 715, startPoint y: 514, endPoint x: 806, endPoint y: 514, distance: 91.0
click at [715, 514] on span "Спілкування — приємне" at bounding box center [671, 519] width 164 height 14
click at [848, 514] on span "Інше..." at bounding box center [859, 519] width 44 height 14
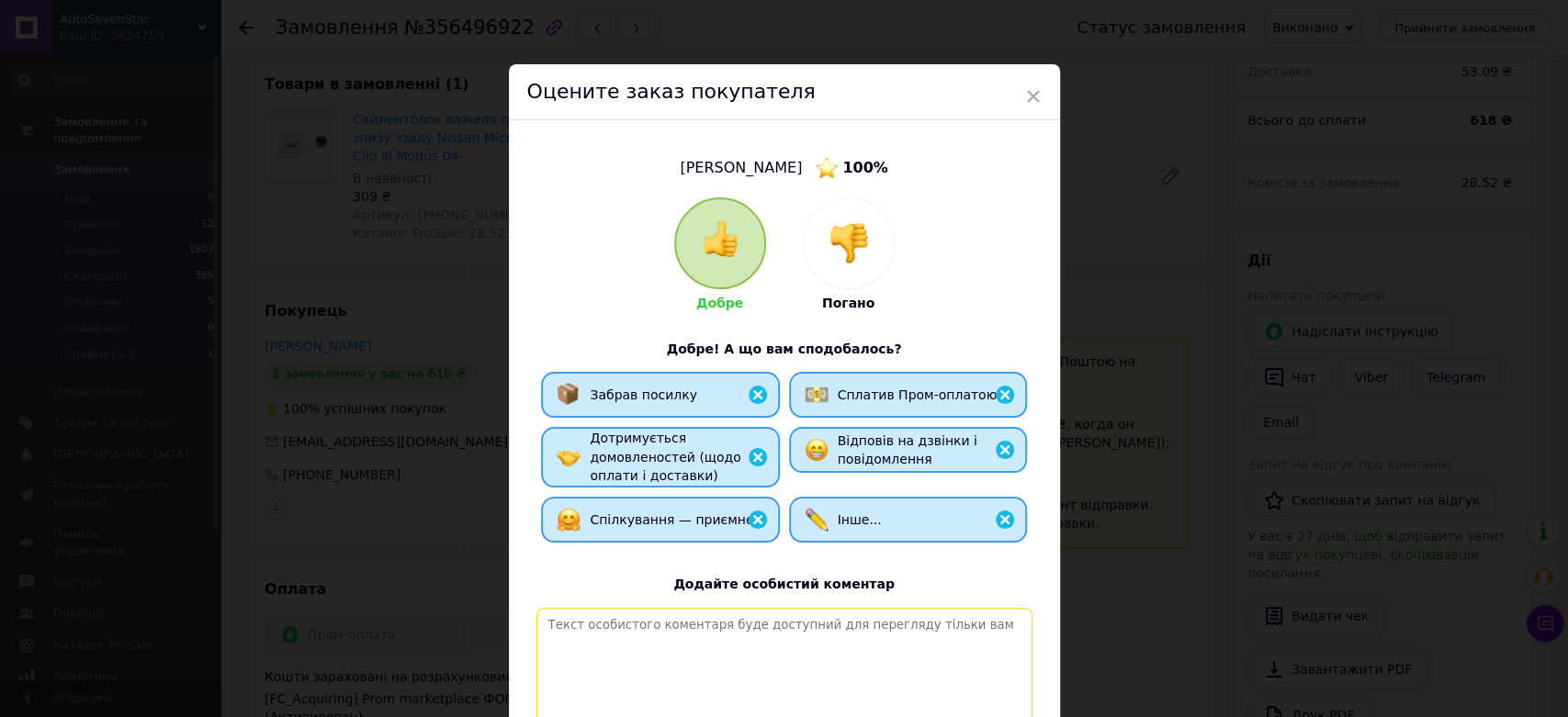
click at [706, 612] on textarea at bounding box center [784, 672] width 496 height 130
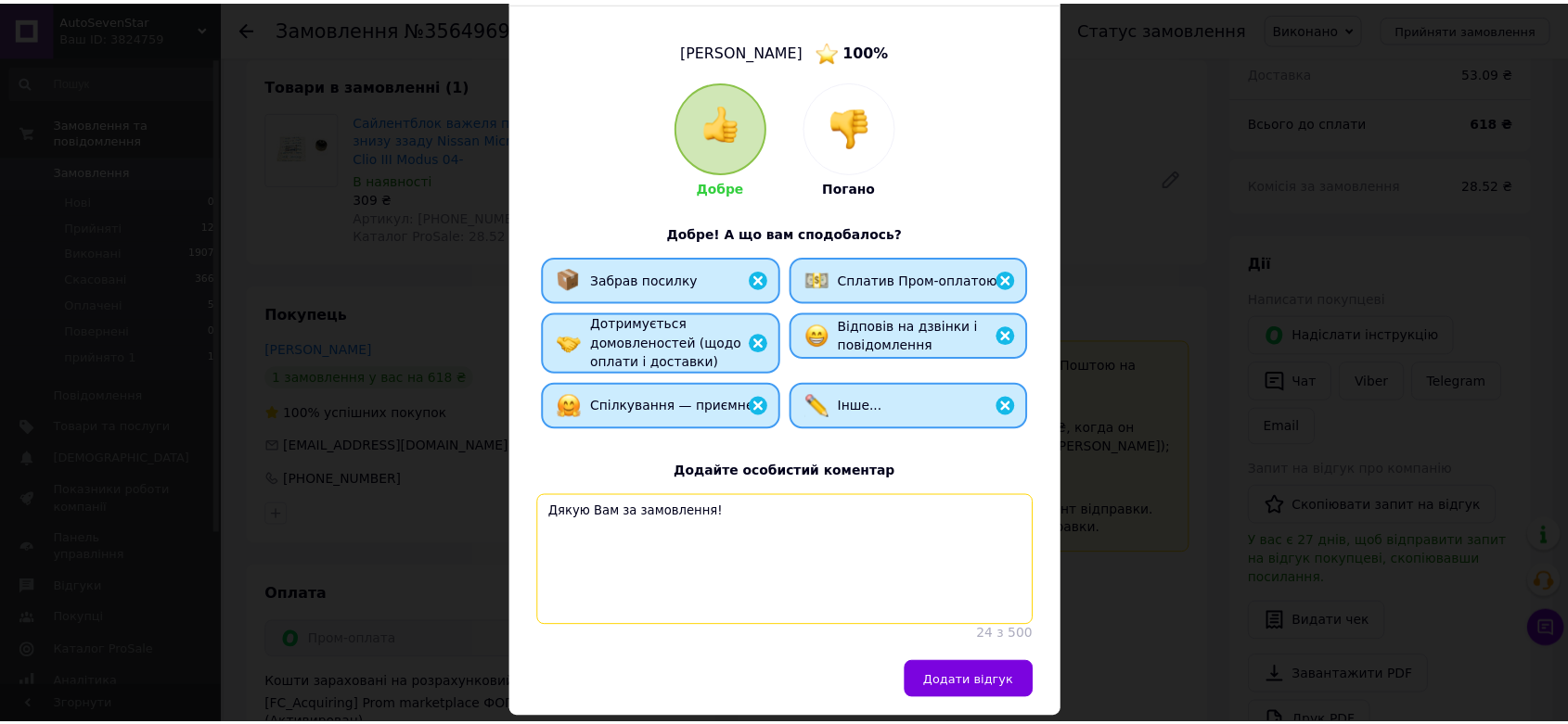
scroll to position [195, 0]
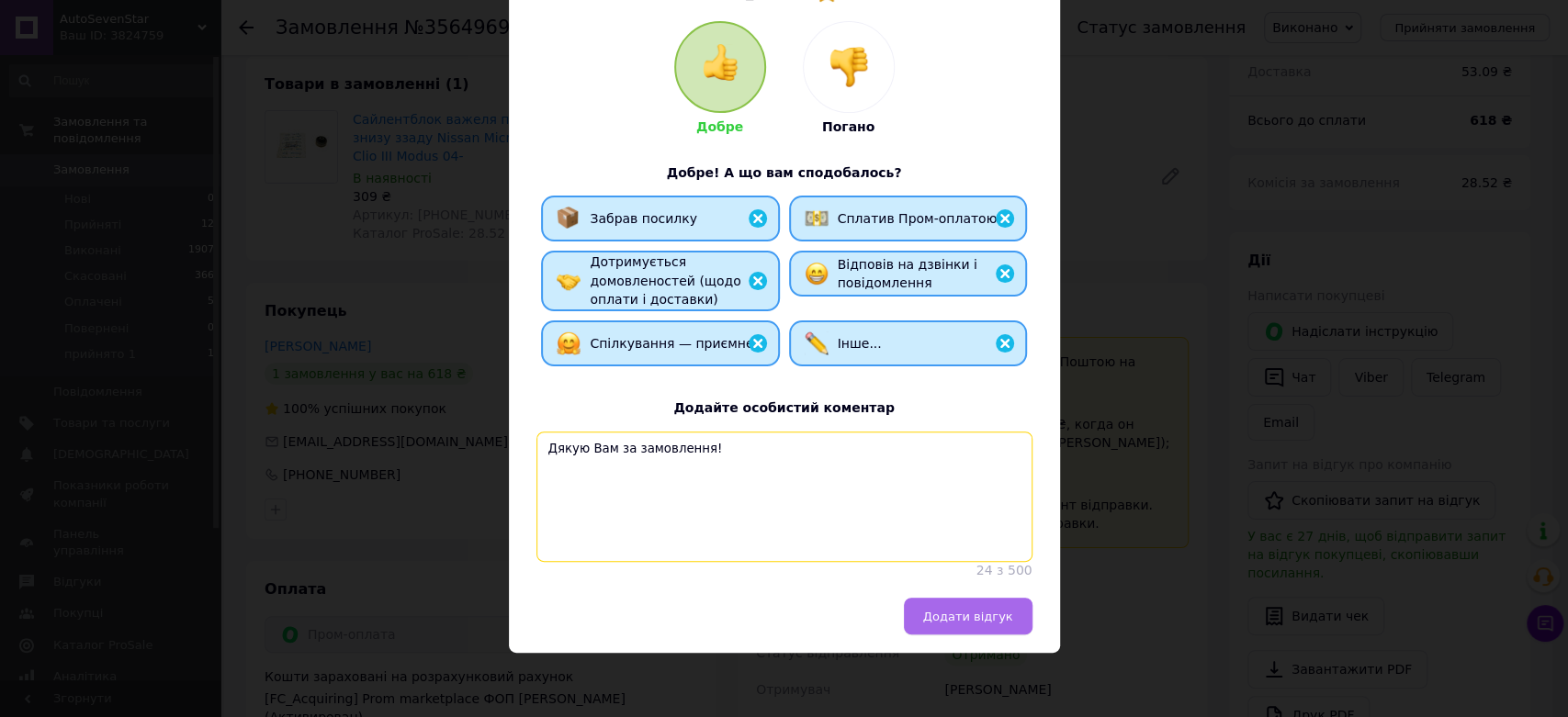
type textarea "Дякую Вам за замовлення!"
click at [966, 612] on span "Додати відгук" at bounding box center [968, 616] width 90 height 13
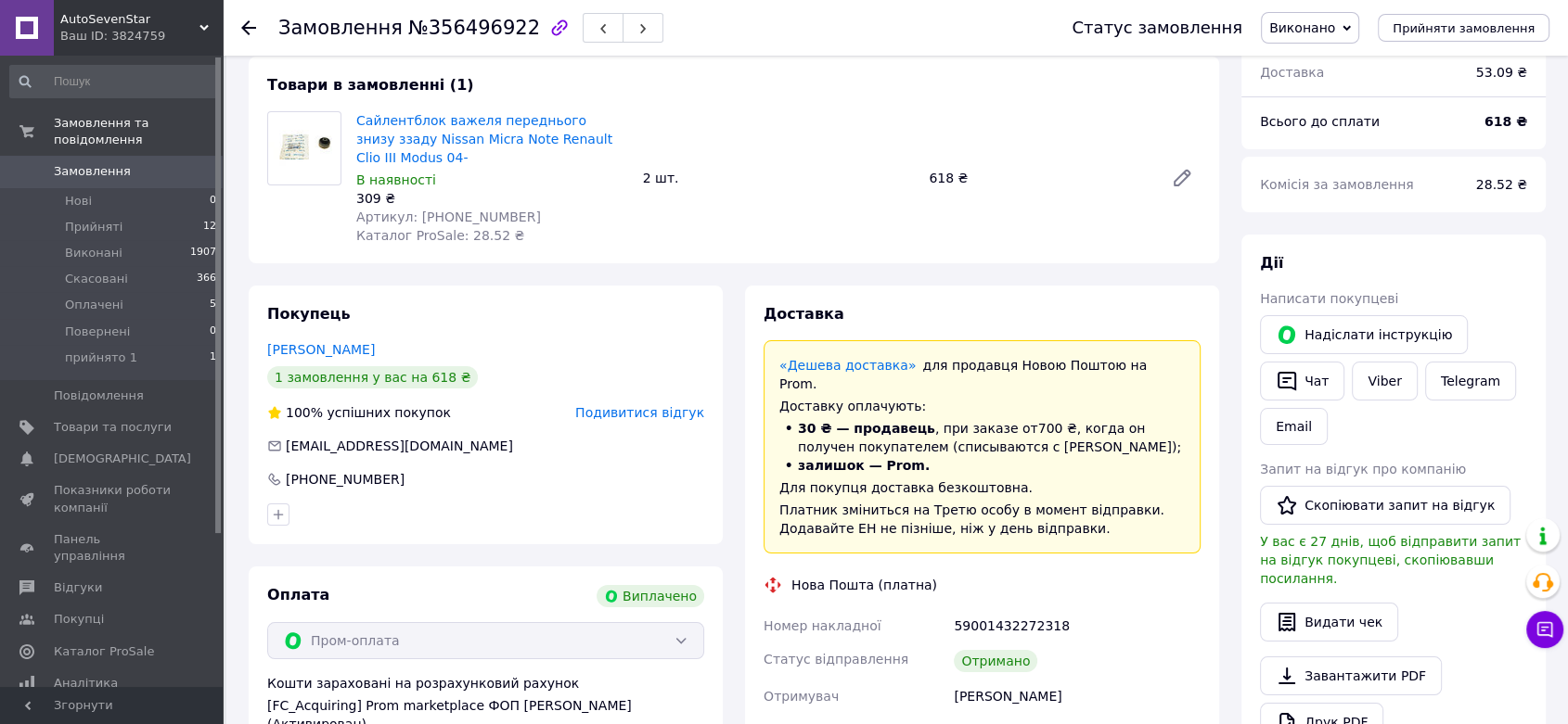
click at [250, 22] on icon at bounding box center [248, 27] width 14 height 14
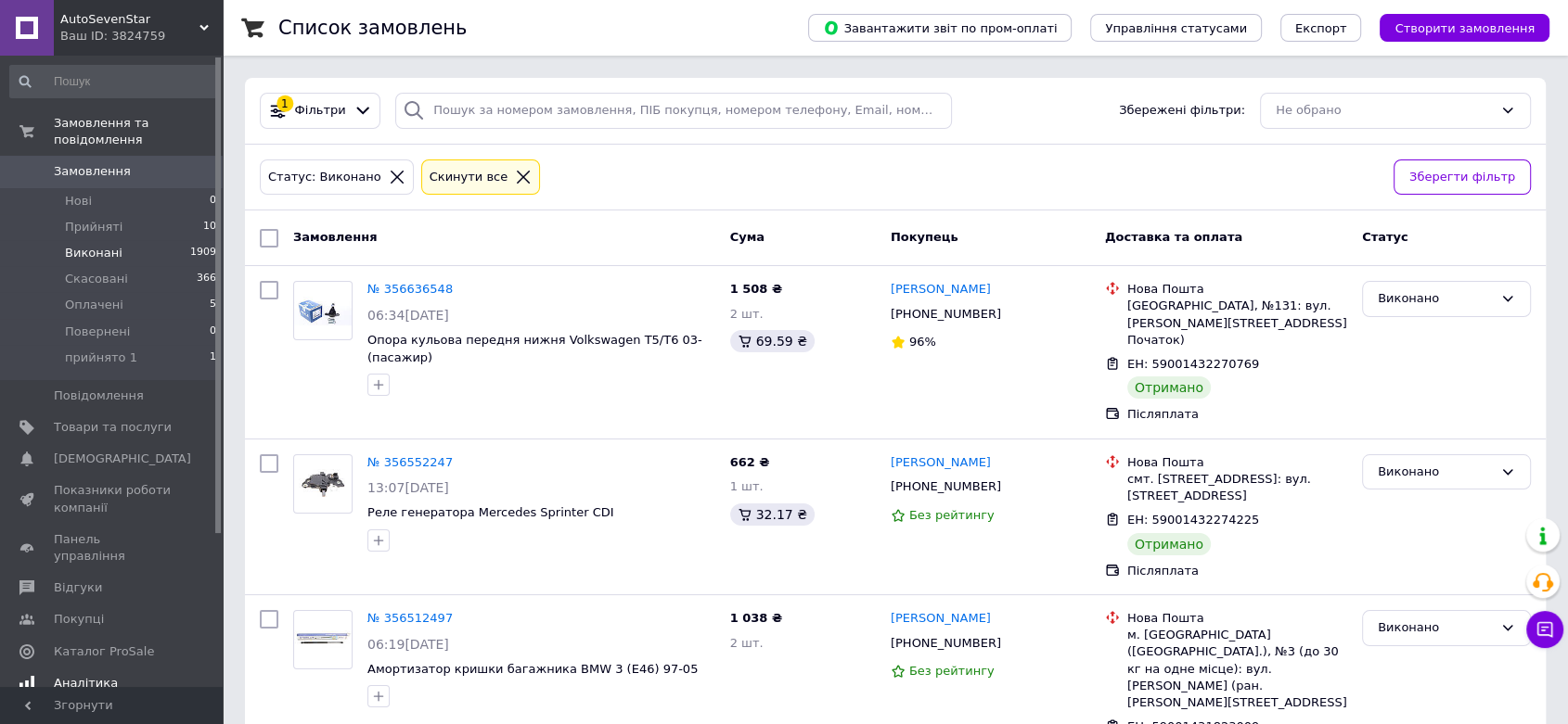
click at [78, 675] on span "Аналітика" at bounding box center [86, 683] width 64 height 16
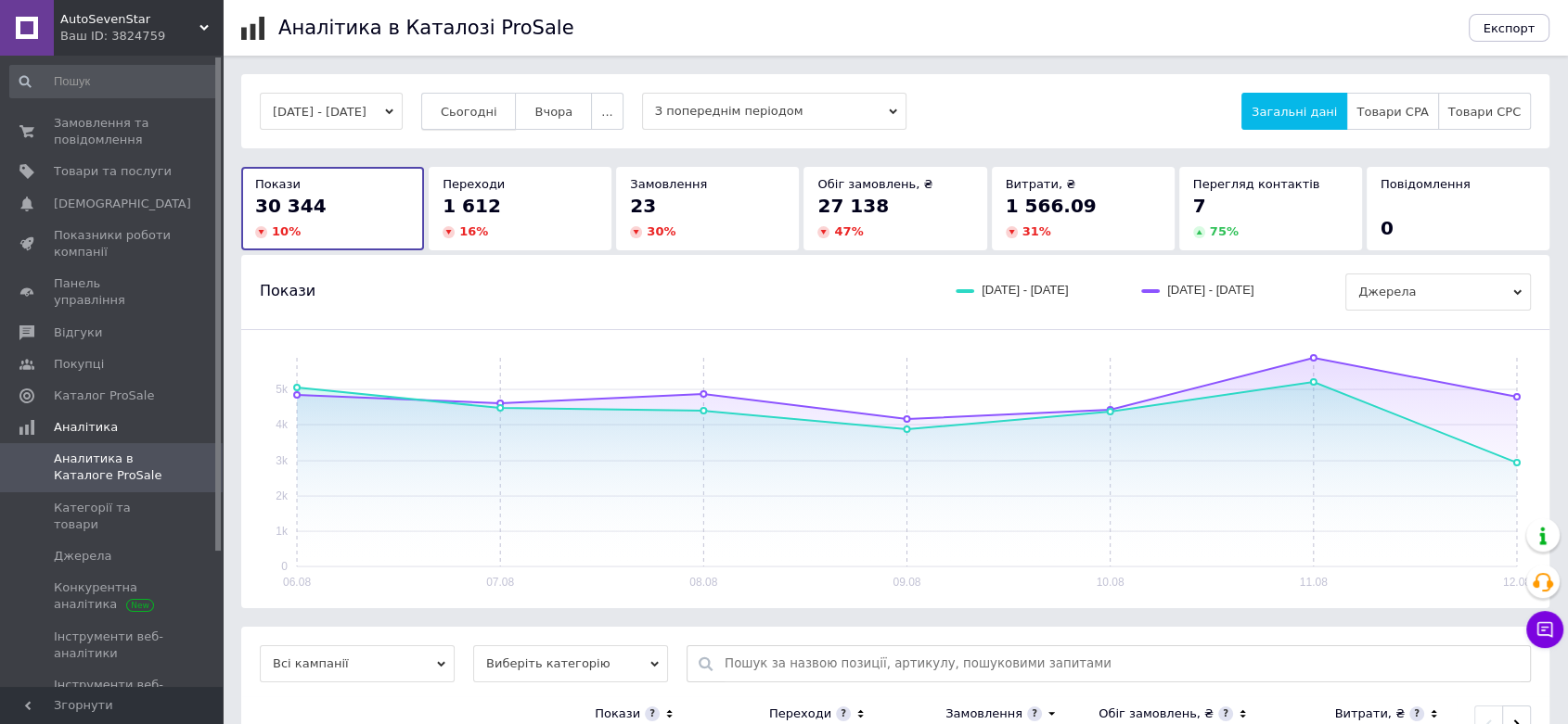
click at [486, 101] on button "Сьогодні" at bounding box center [468, 111] width 95 height 37
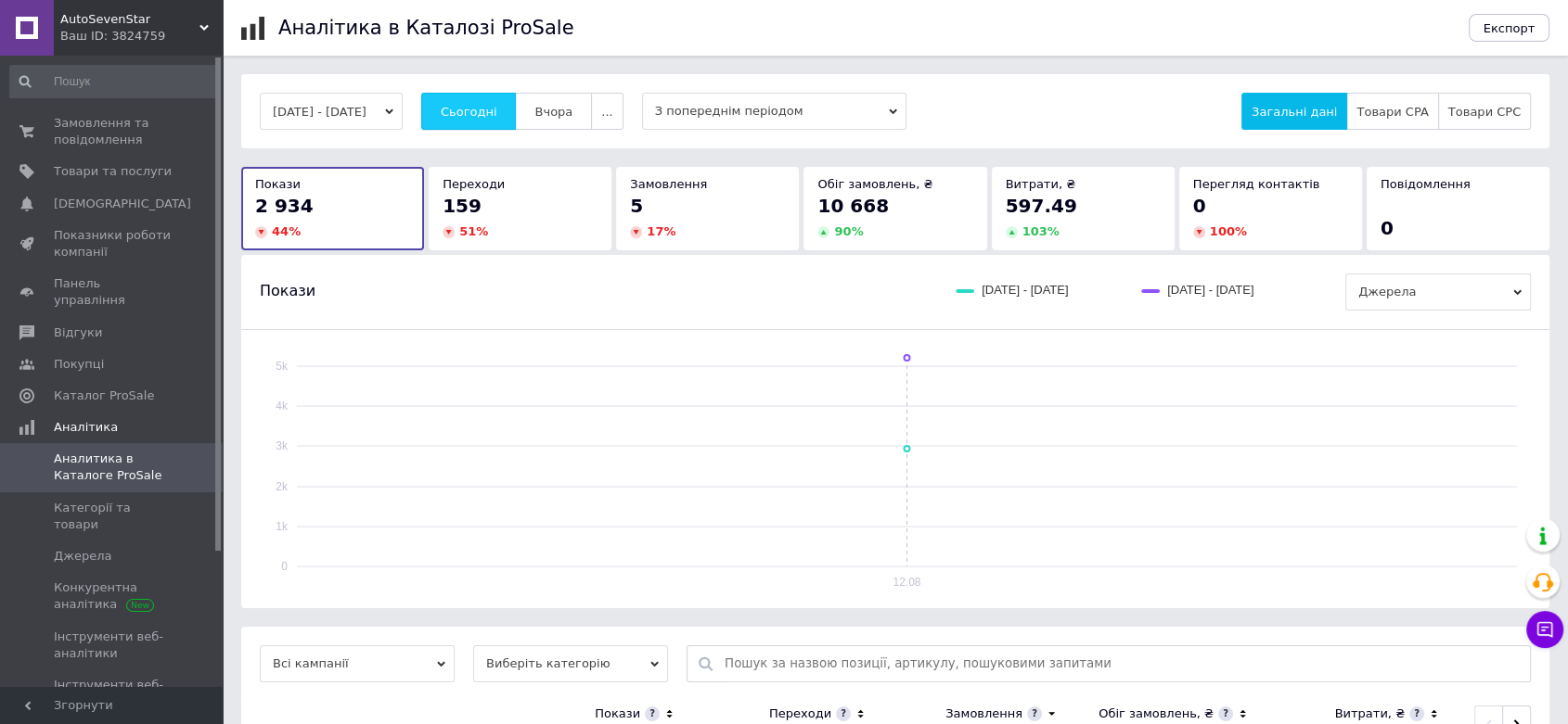
click at [498, 106] on span "Сьогодні" at bounding box center [469, 111] width 57 height 13
click at [498, 105] on span "Сьогодні" at bounding box center [469, 111] width 57 height 13
click at [490, 111] on span "Сьогодні" at bounding box center [469, 111] width 57 height 13
click at [498, 109] on span "Сьогодні" at bounding box center [469, 111] width 57 height 13
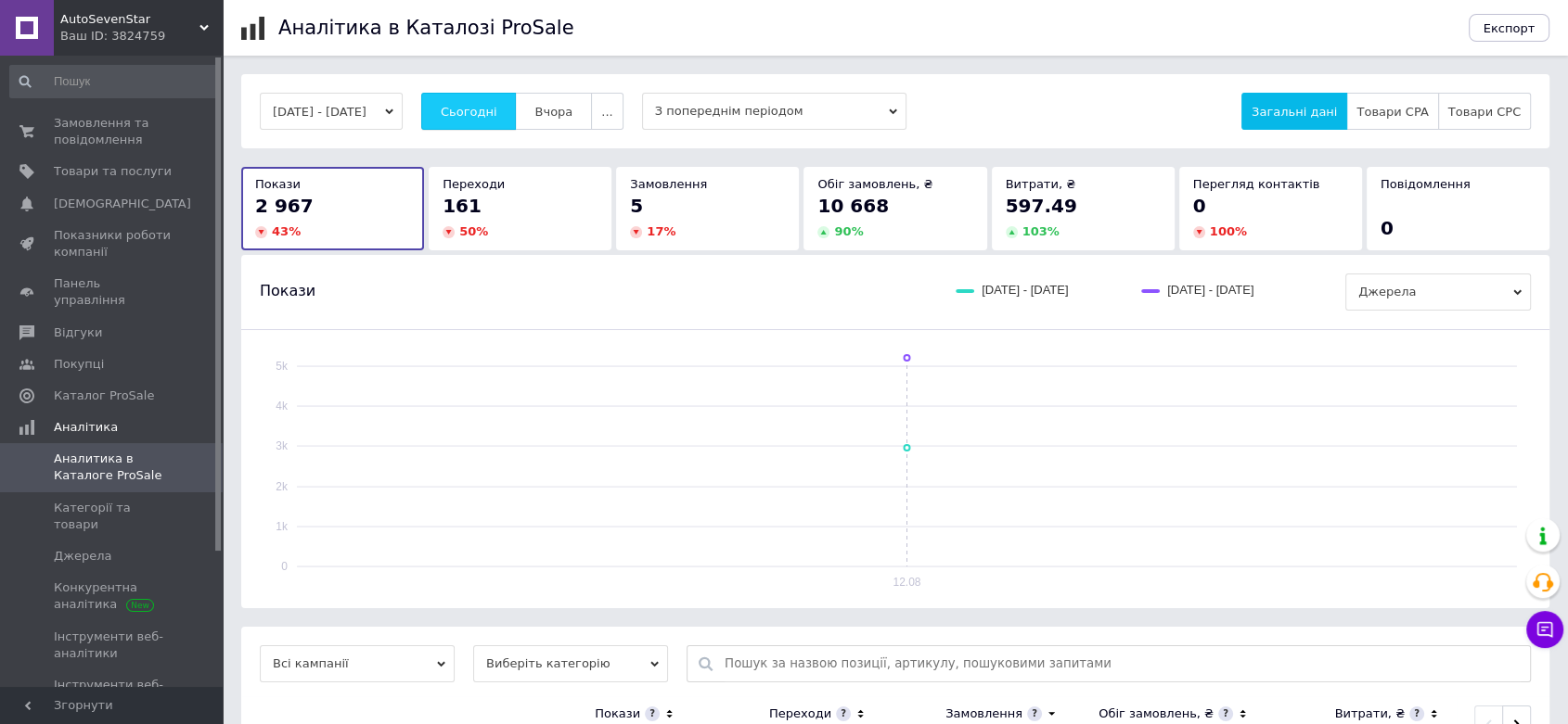
click at [498, 107] on span "Сьогодні" at bounding box center [469, 111] width 57 height 13
click at [507, 100] on button "Сьогодні" at bounding box center [468, 111] width 95 height 37
